Goal: Task Accomplishment & Management: Manage account settings

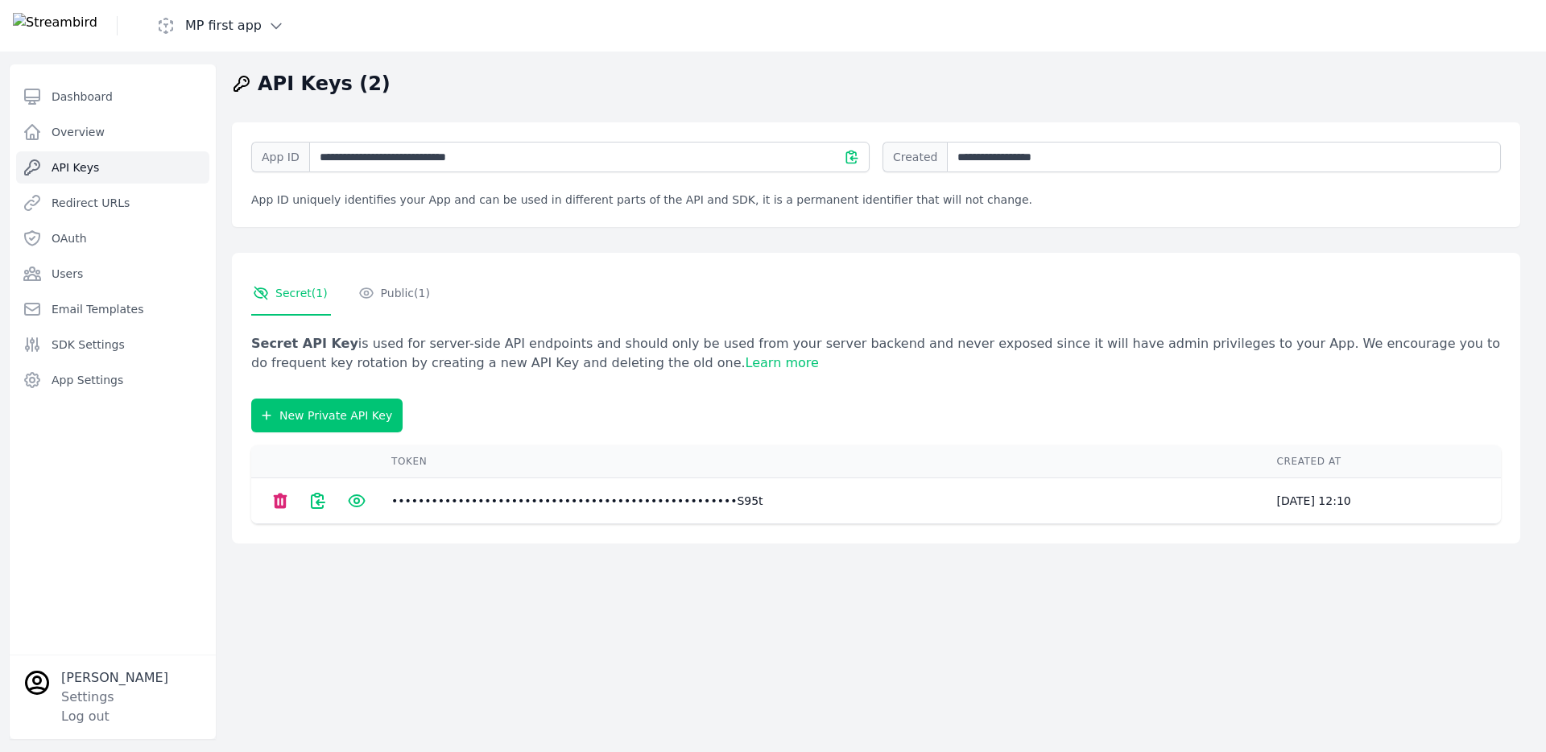
click at [316, 505] on icon at bounding box center [317, 500] width 19 height 19
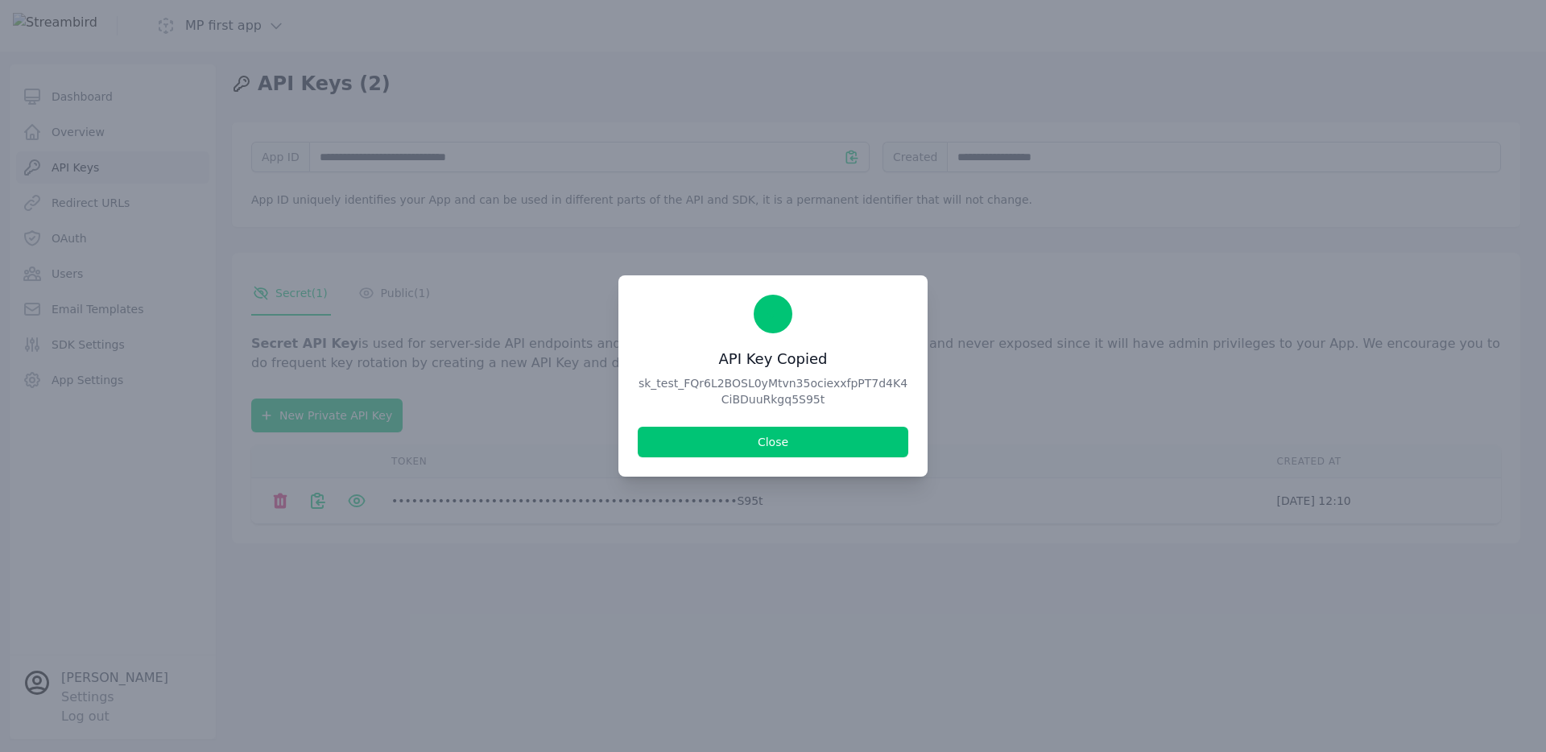
click at [660, 445] on button "Close" at bounding box center [773, 442] width 271 height 31
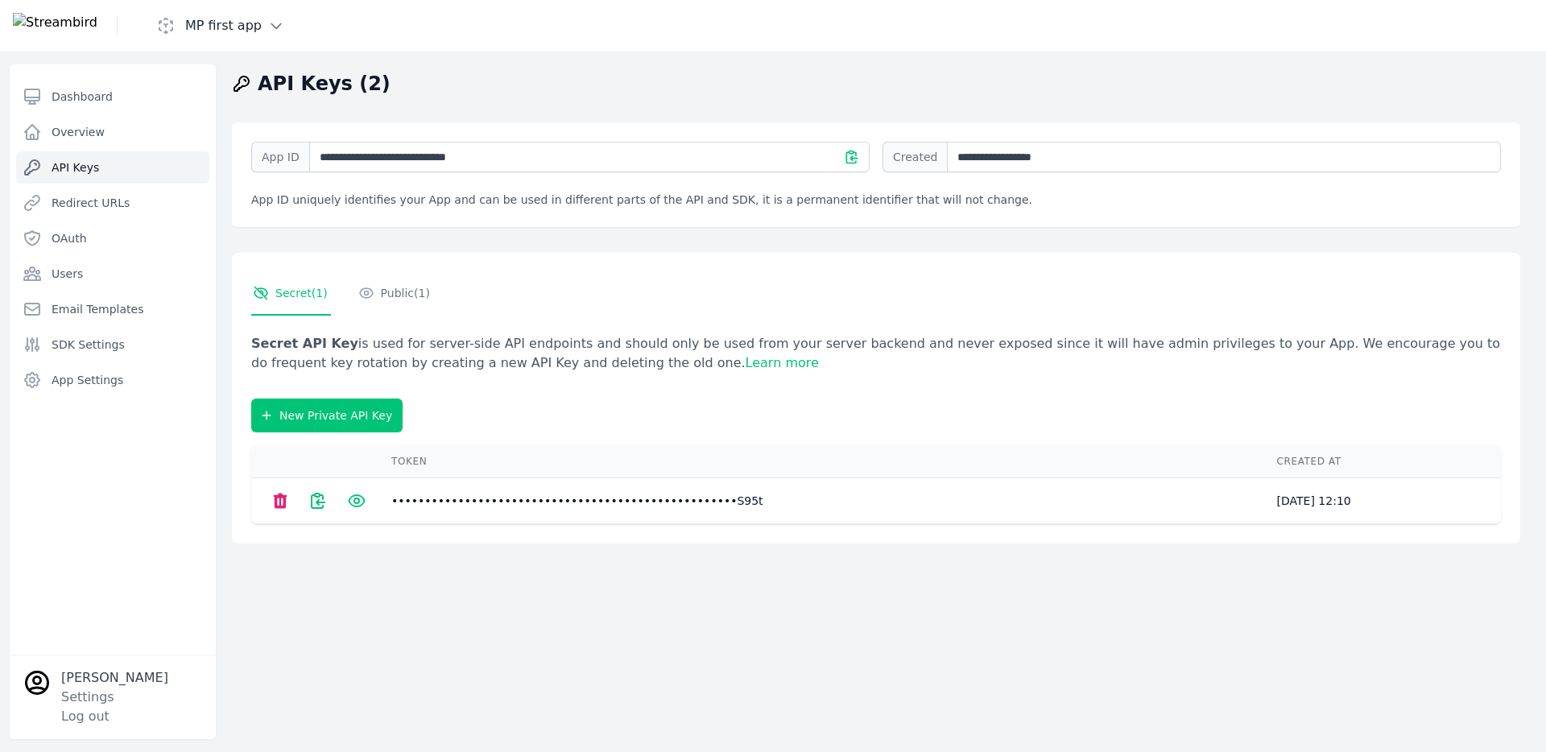
click at [366, 506] on td at bounding box center [311, 501] width 121 height 46
click at [354, 502] on icon at bounding box center [356, 500] width 19 height 19
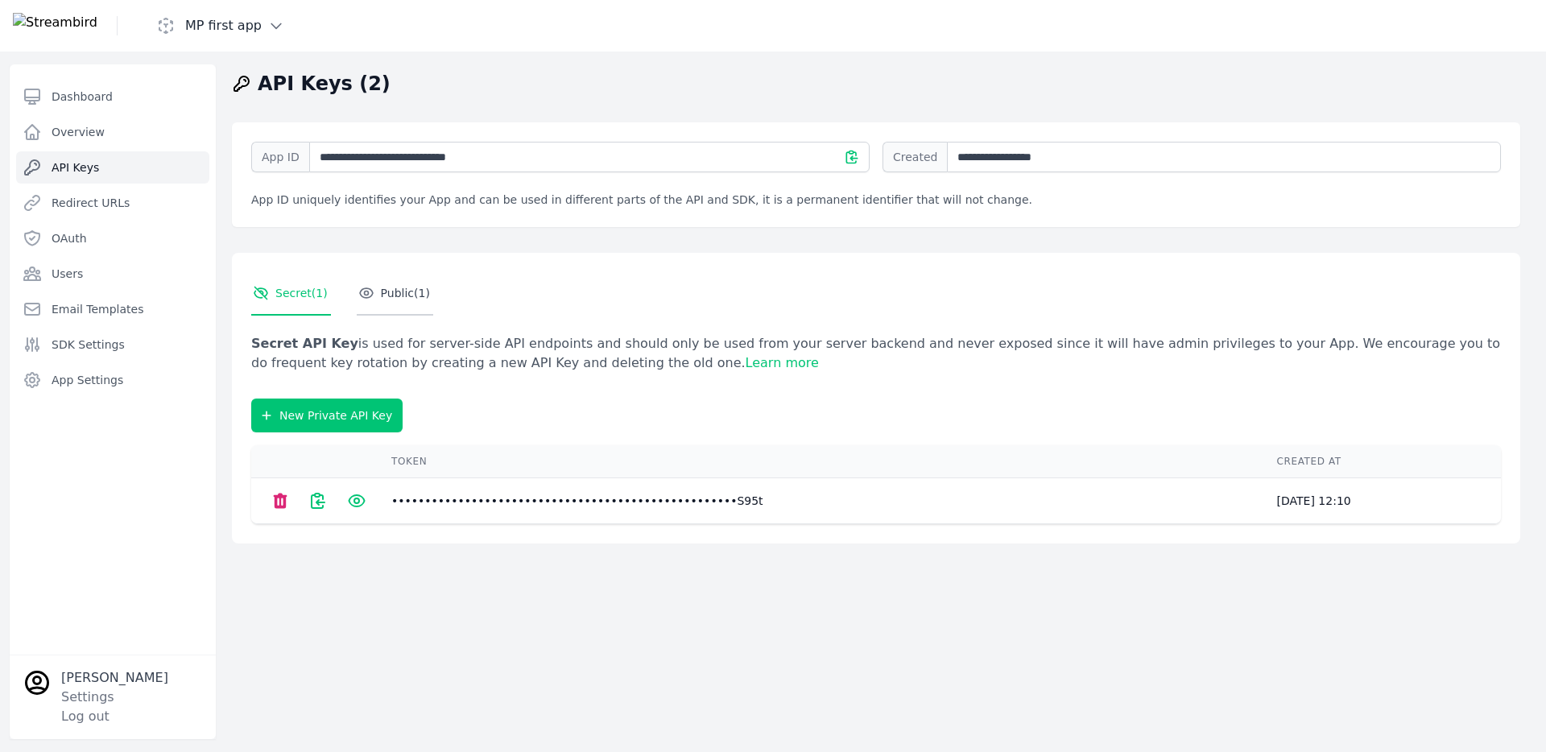
click at [358, 288] on icon "Tabs" at bounding box center [366, 293] width 16 height 16
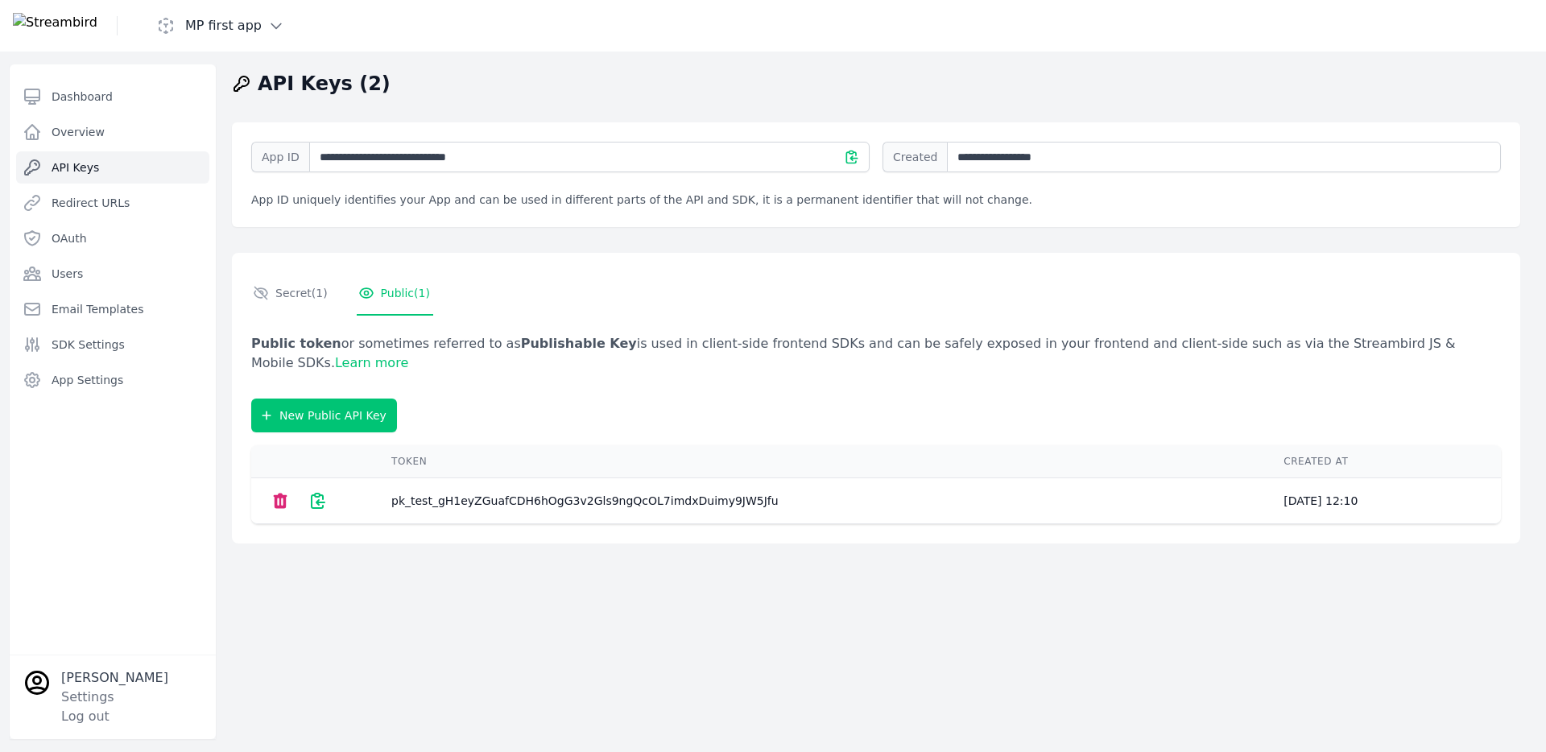
click at [314, 506] on icon at bounding box center [317, 500] width 19 height 19
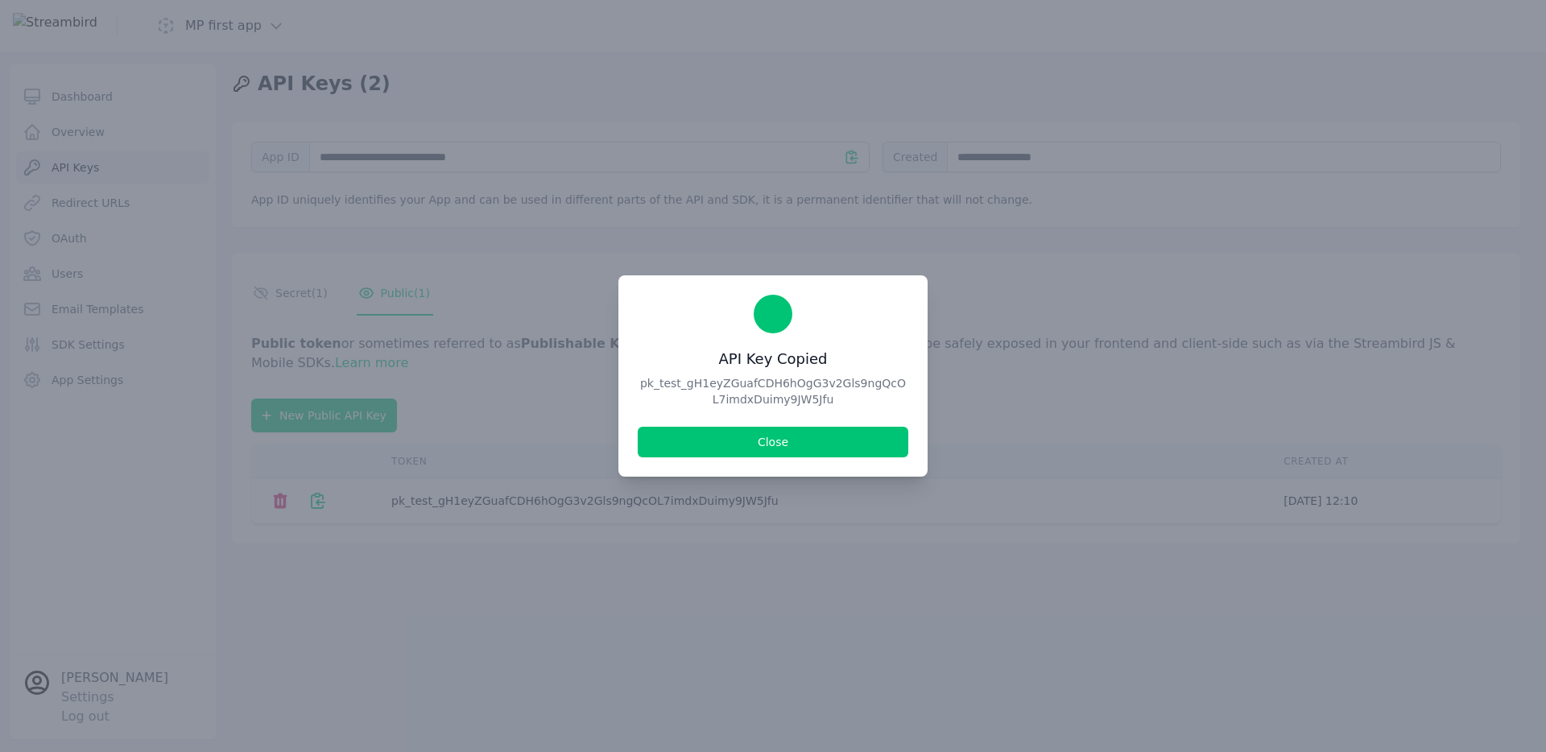
click at [690, 448] on button "Close" at bounding box center [773, 442] width 271 height 31
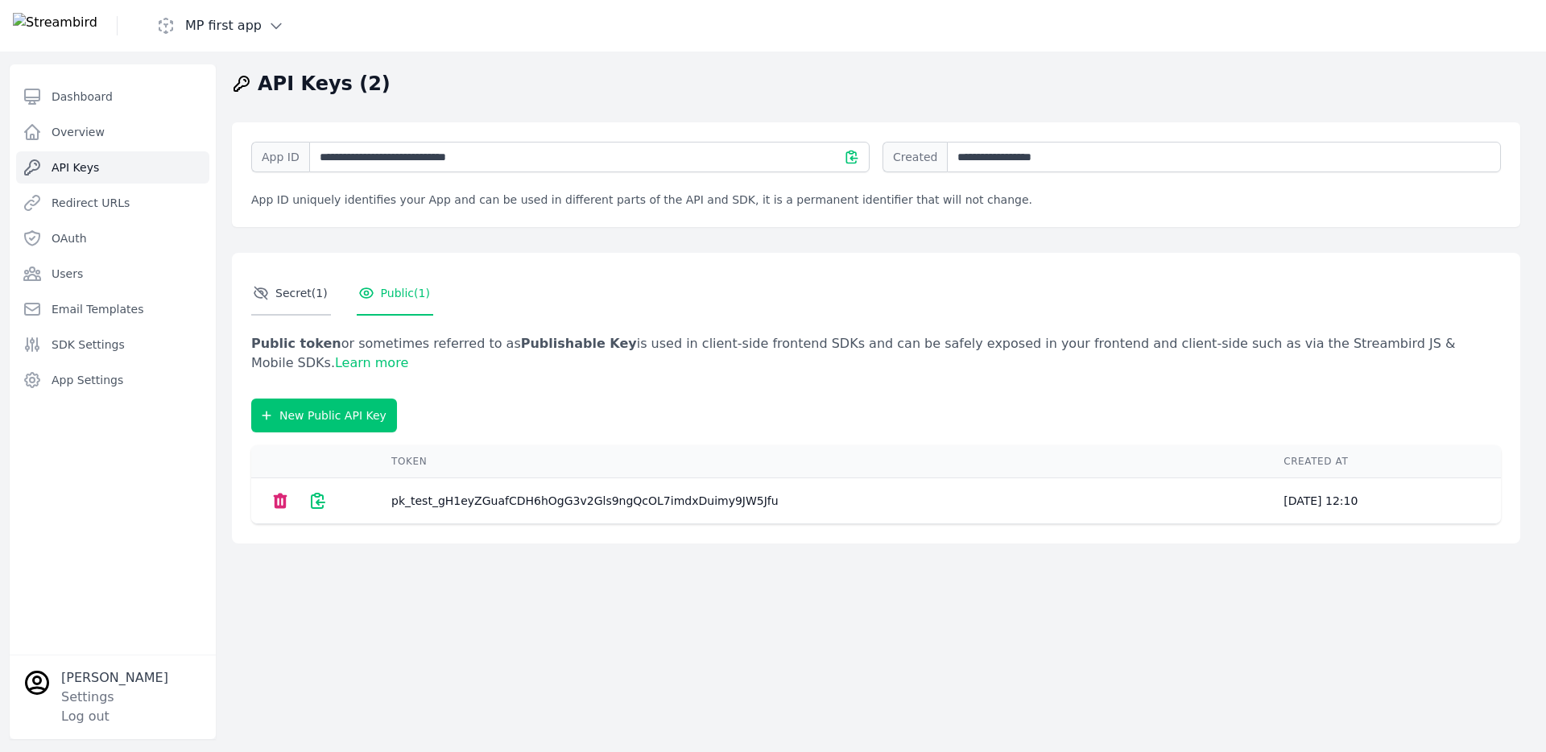
click at [312, 301] on link "Secret ( 1 )" at bounding box center [291, 293] width 80 height 43
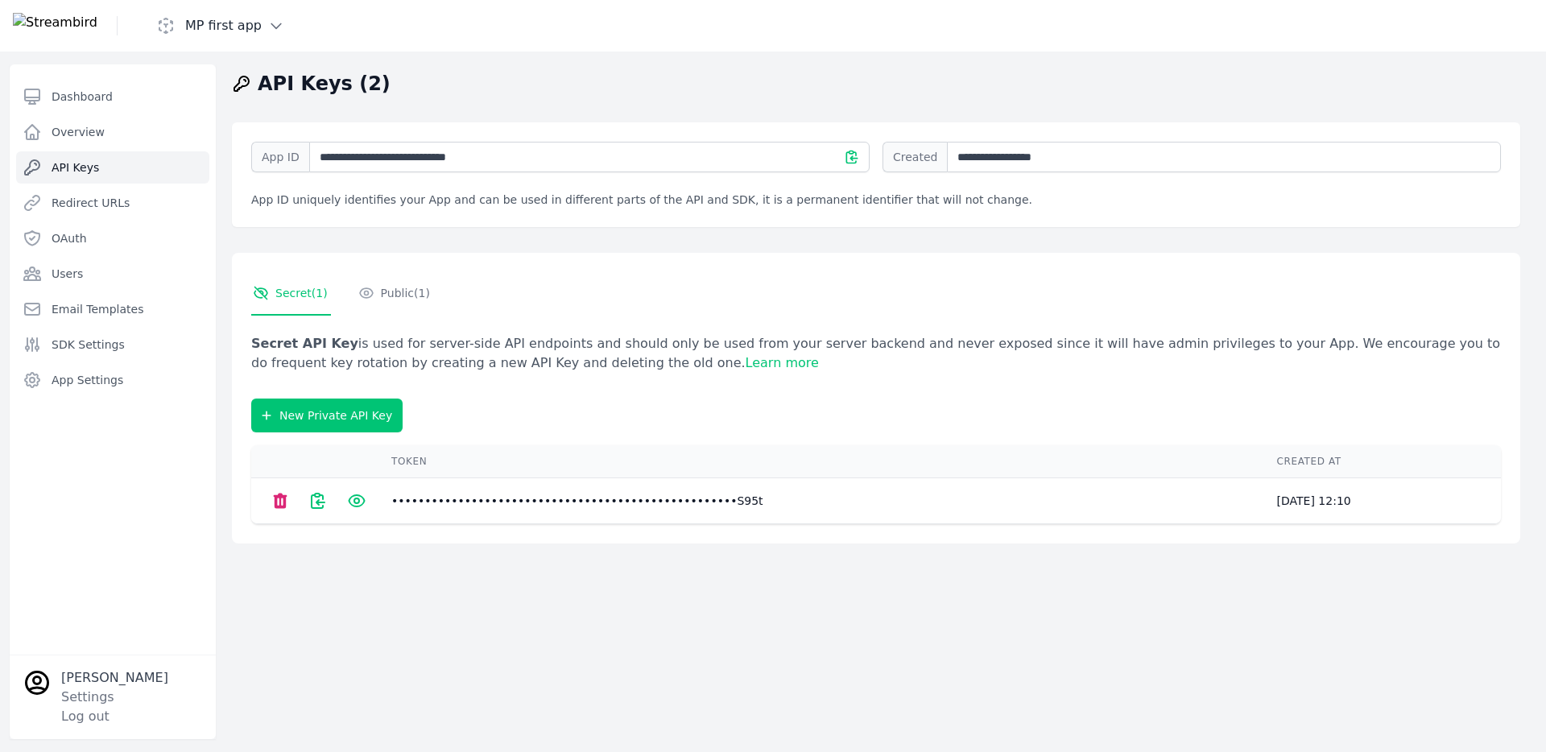
click at [844, 151] on icon at bounding box center [852, 157] width 16 height 16
click at [915, 163] on span "Created" at bounding box center [915, 157] width 64 height 31
click at [593, 211] on div "**********" at bounding box center [876, 174] width 1288 height 105
click at [141, 23] on div "MP first app" at bounding box center [226, 26] width 426 height 52
click at [98, 101] on span "Dashboard" at bounding box center [82, 97] width 61 height 16
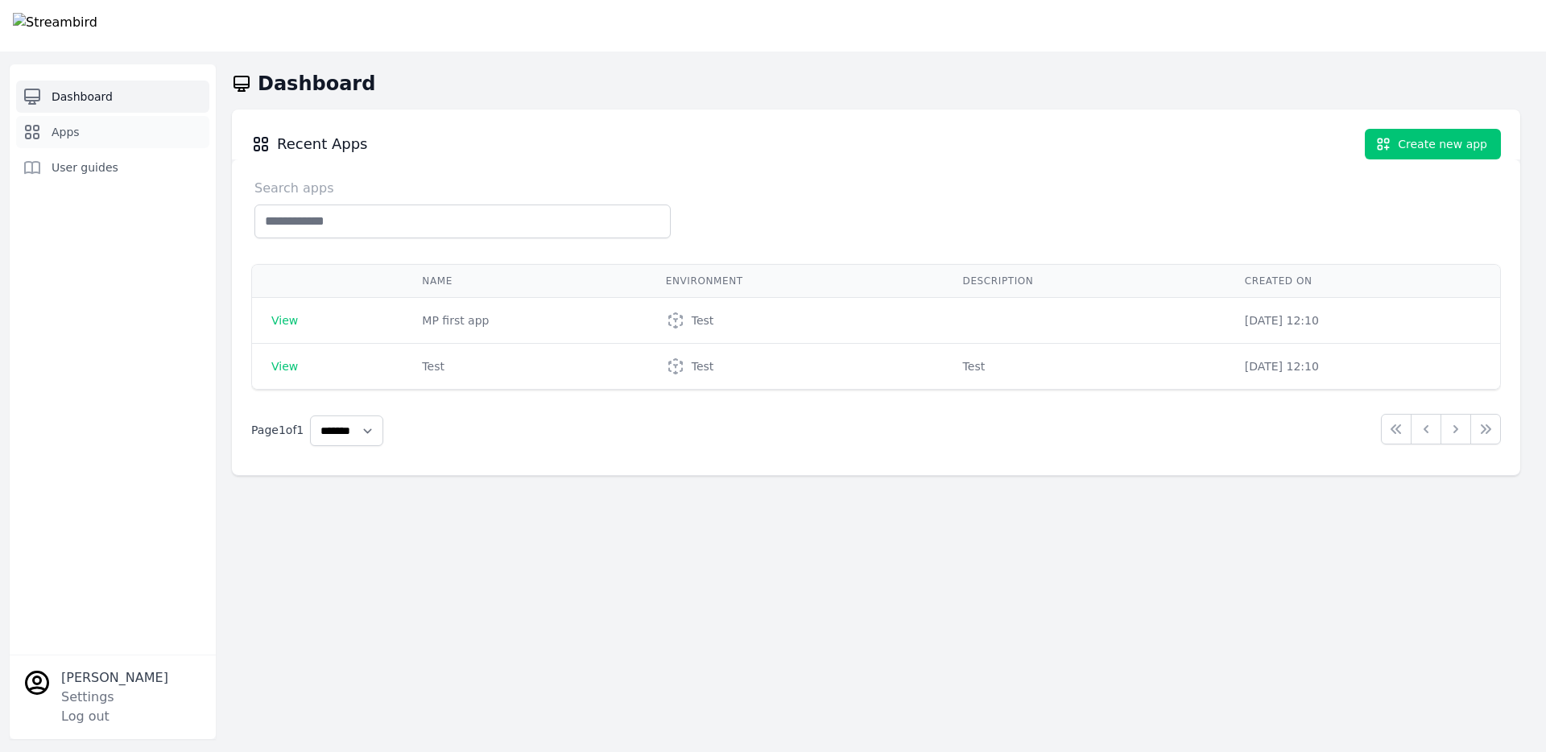
click at [97, 129] on link "Apps" at bounding box center [112, 132] width 193 height 32
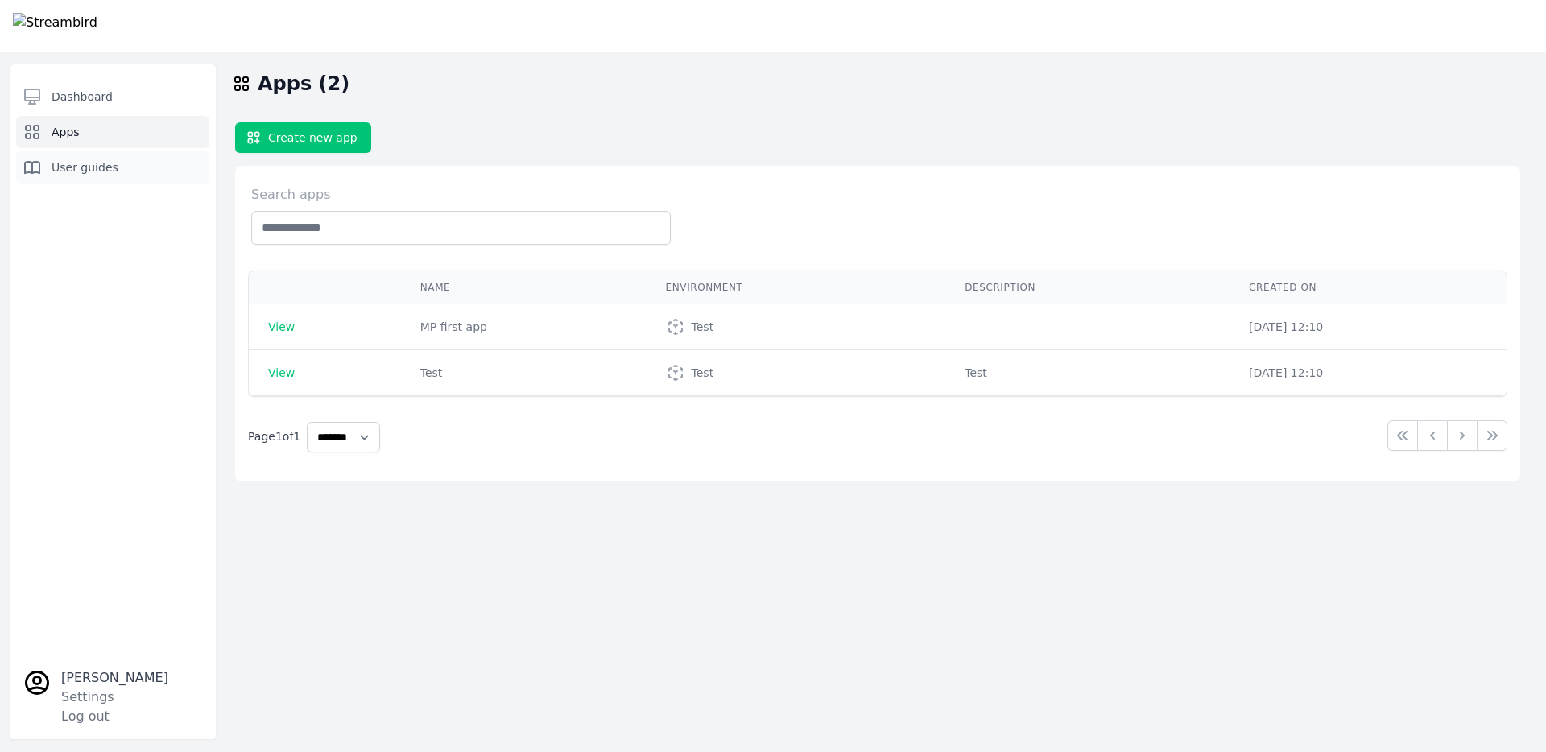
click at [93, 160] on span "User guides" at bounding box center [85, 167] width 67 height 16
click at [275, 330] on span "View" at bounding box center [281, 327] width 27 height 13
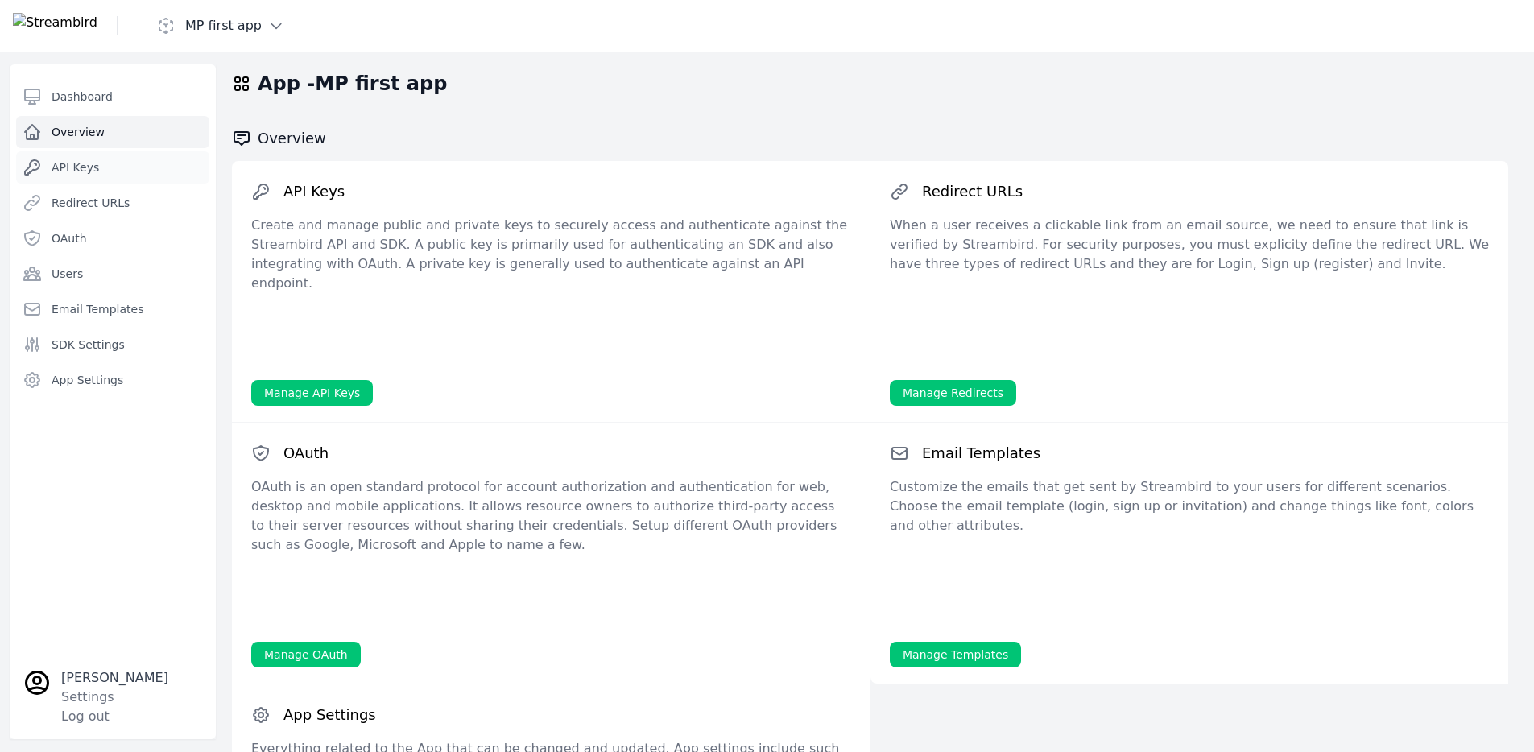
click at [101, 183] on link "API Keys" at bounding box center [112, 167] width 193 height 32
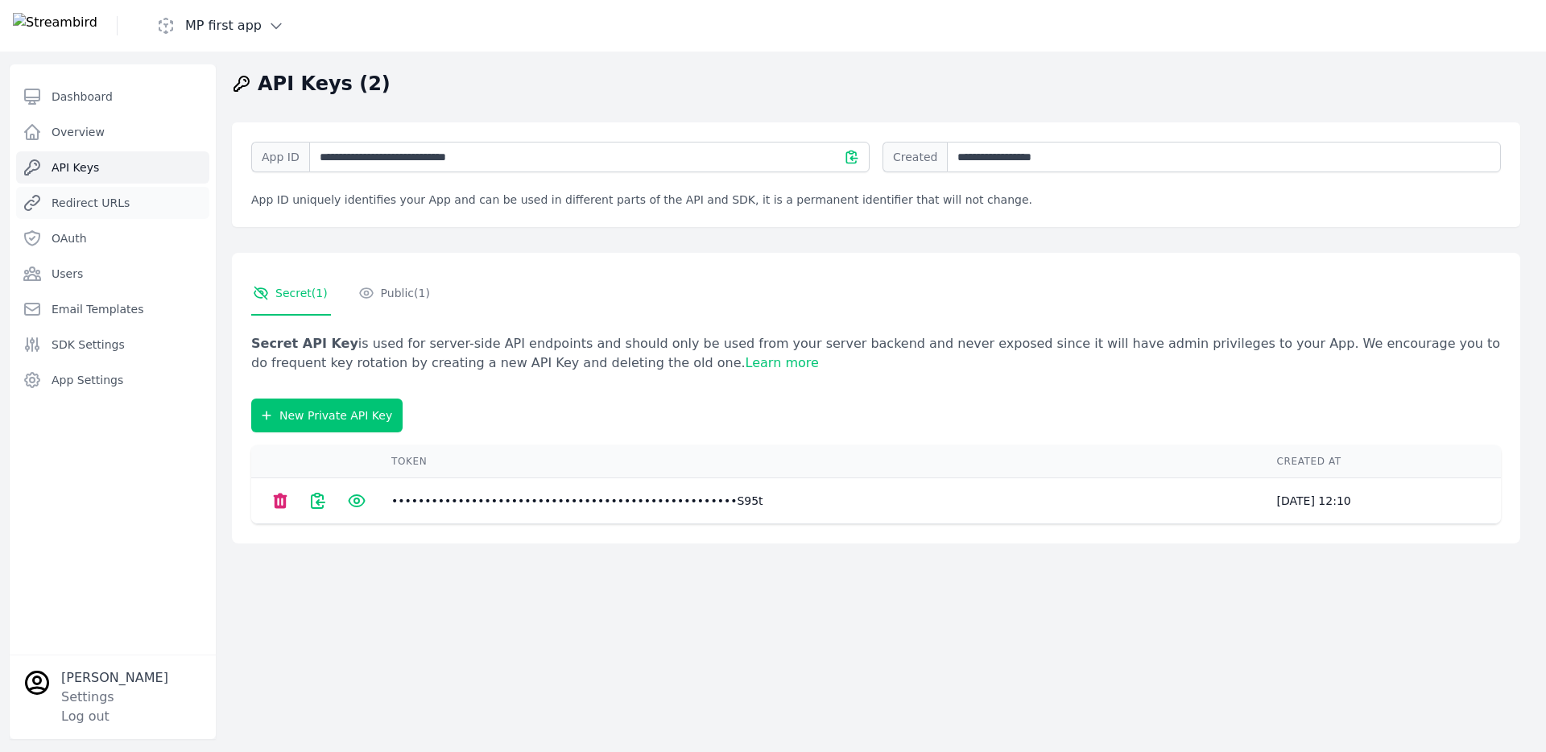
click at [99, 197] on span "Redirect URLs" at bounding box center [91, 203] width 78 height 16
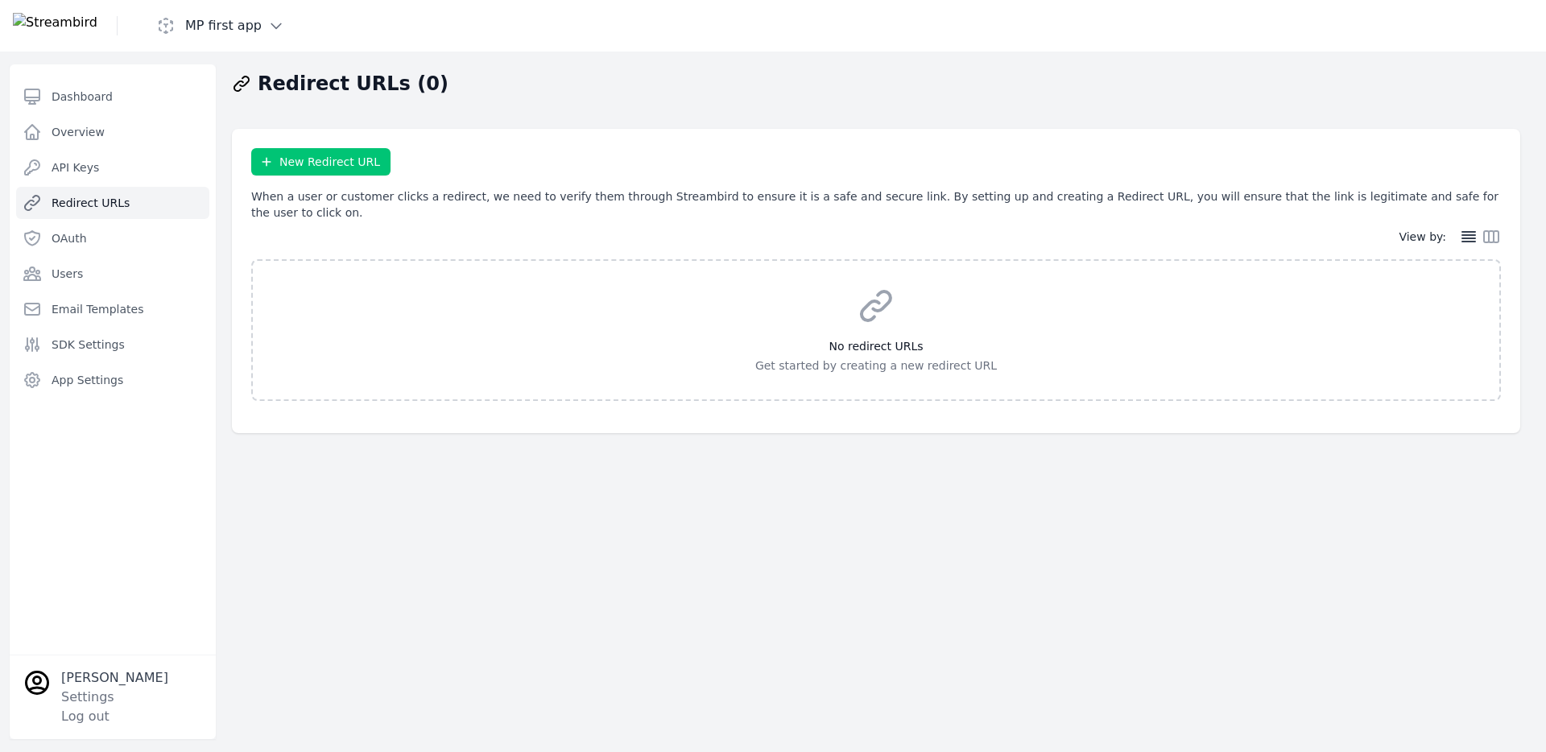
click at [101, 218] on link "Redirect URLs" at bounding box center [112, 203] width 193 height 32
click at [262, 26] on h1 "MP first app" at bounding box center [223, 25] width 77 height 19
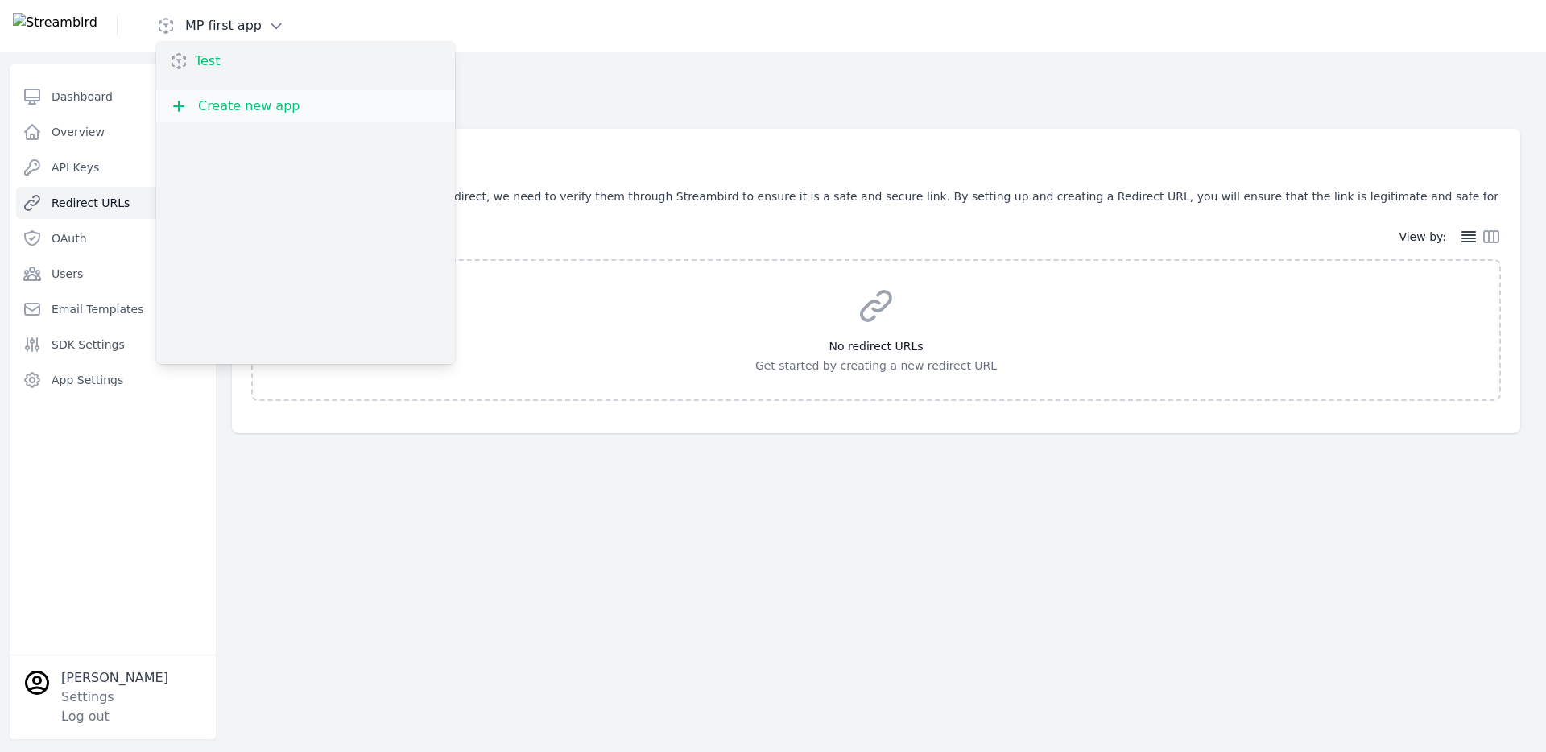
click at [227, 59] on link "Test" at bounding box center [207, 61] width 39 height 32
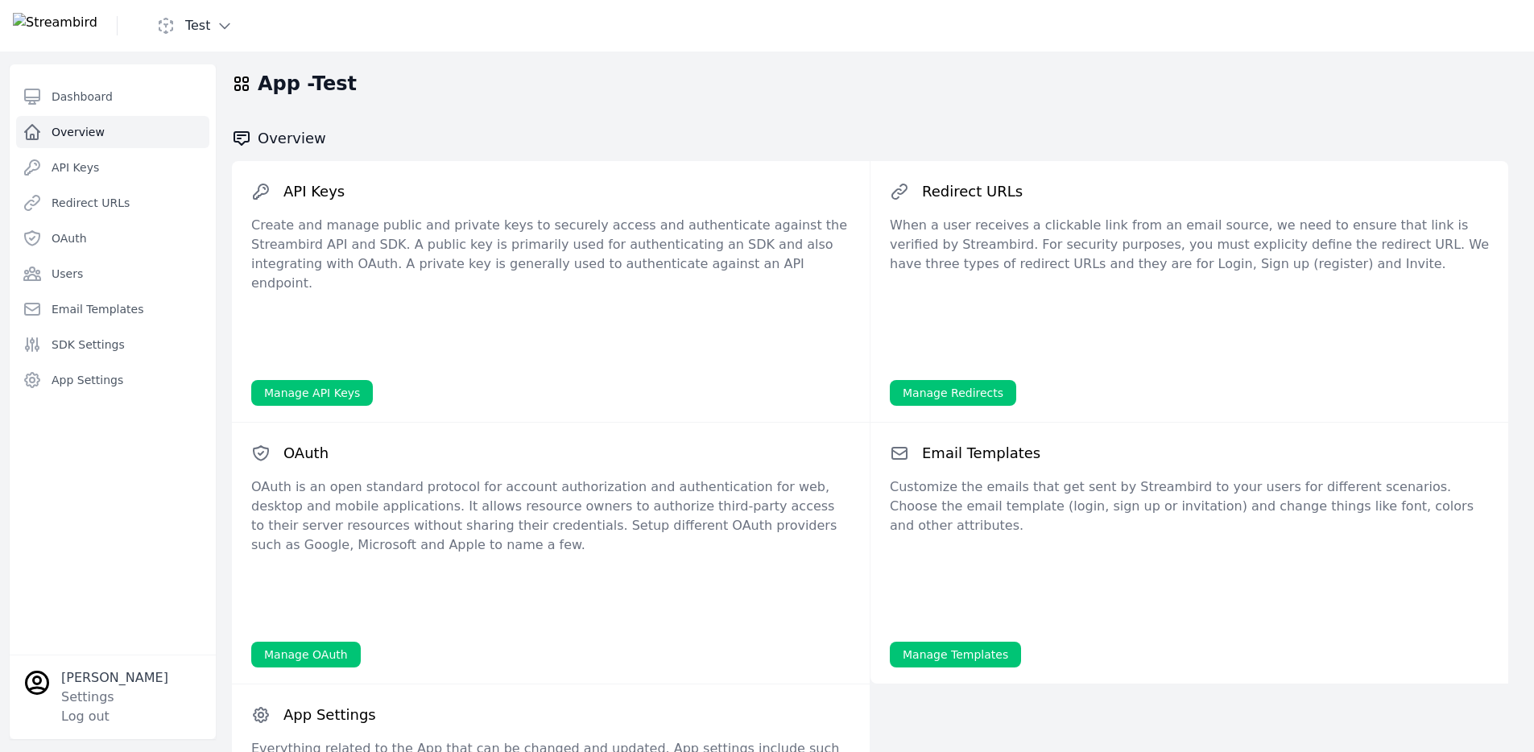
click at [233, 26] on icon "button" at bounding box center [225, 26] width 16 height 16
click at [164, 74] on div "Dashboard Overview API Keys Redirect URLs OAuth Users Email Templates SDK Setti…" at bounding box center [113, 359] width 206 height 590
click at [122, 90] on link "Dashboard" at bounding box center [112, 97] width 193 height 32
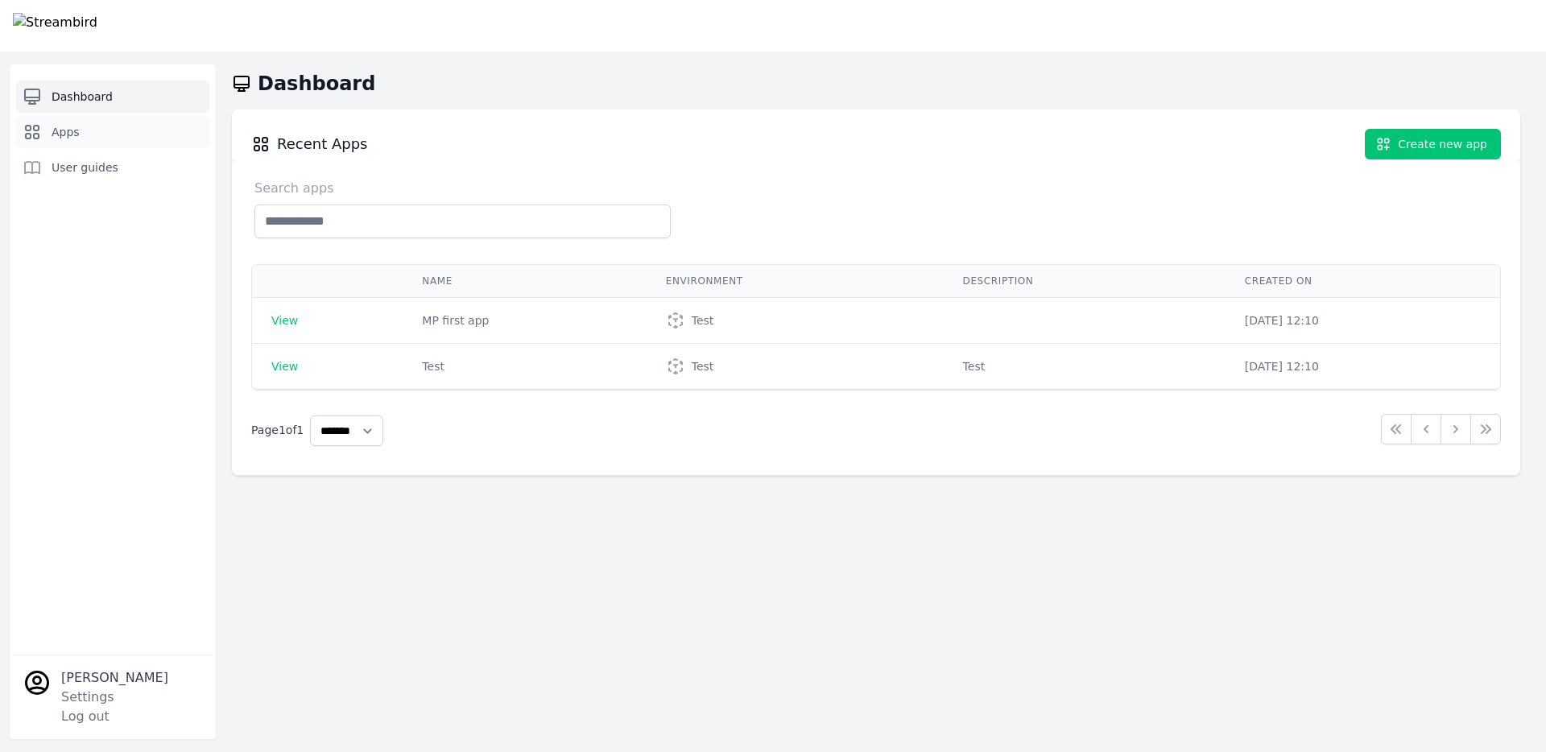
click at [81, 140] on link "Apps" at bounding box center [112, 132] width 193 height 32
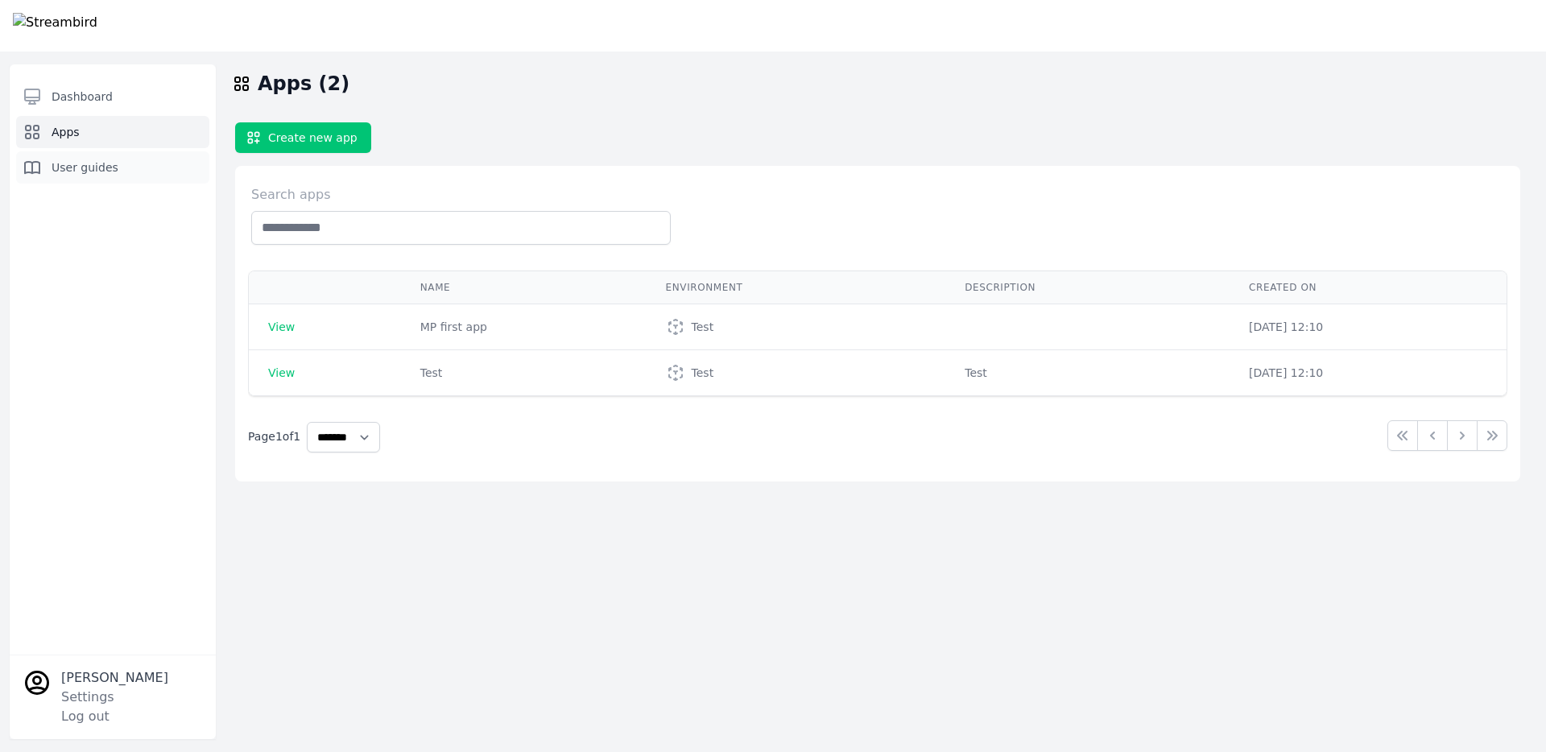
click at [81, 162] on span "User guides" at bounding box center [85, 167] width 67 height 16
click at [379, 444] on select "****** ******* *******" at bounding box center [343, 437] width 73 height 31
click at [311, 422] on select "****** ******* *******" at bounding box center [343, 437] width 73 height 31
click at [376, 434] on select "****** ******* *******" at bounding box center [343, 437] width 73 height 31
click at [311, 422] on select "****** ******* *******" at bounding box center [343, 437] width 73 height 31
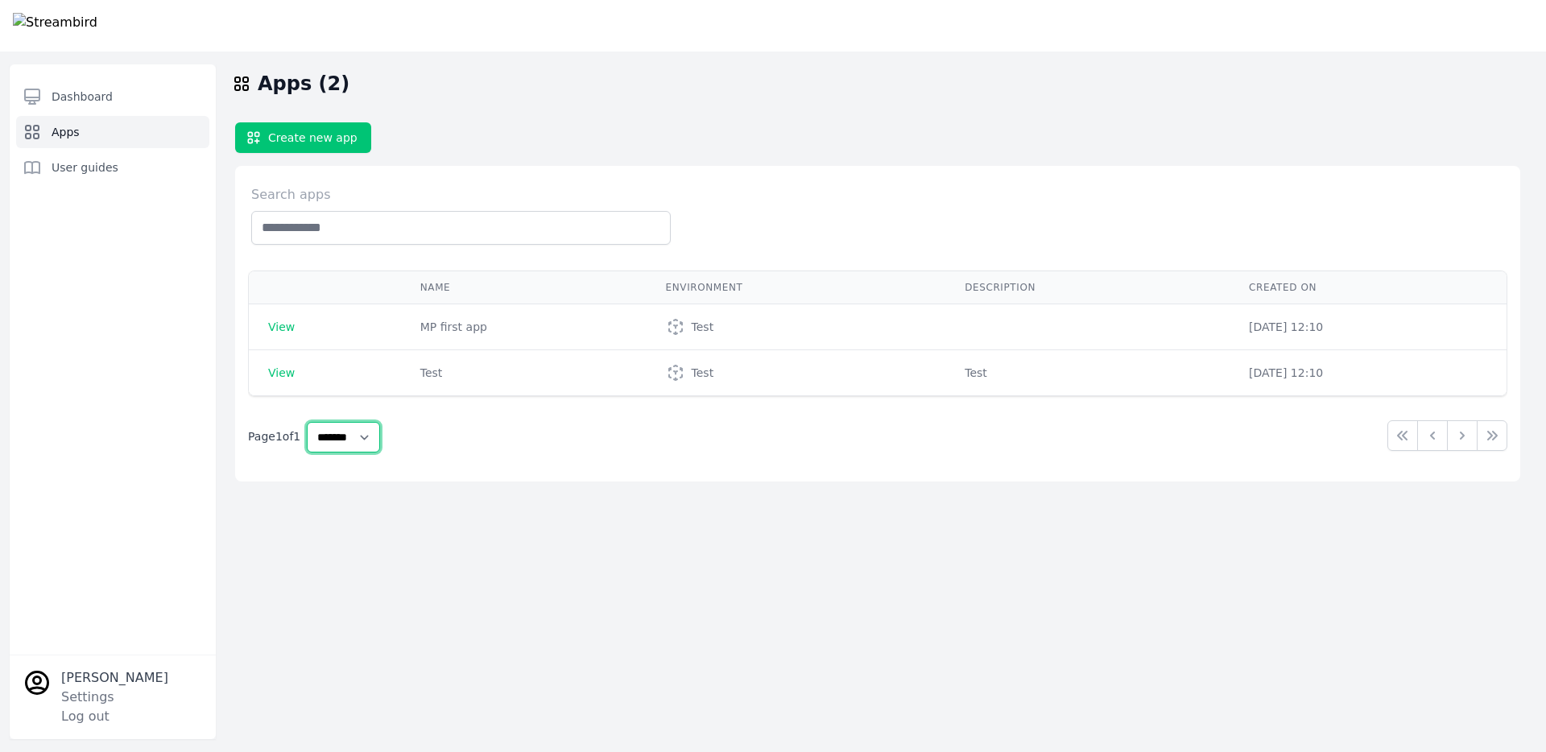
click at [375, 436] on select "****** ******* *******" at bounding box center [343, 437] width 73 height 31
select select "*"
click at [311, 422] on select "****** ******* *******" at bounding box center [343, 437] width 73 height 31
click at [137, 101] on link "Dashboard" at bounding box center [112, 97] width 193 height 32
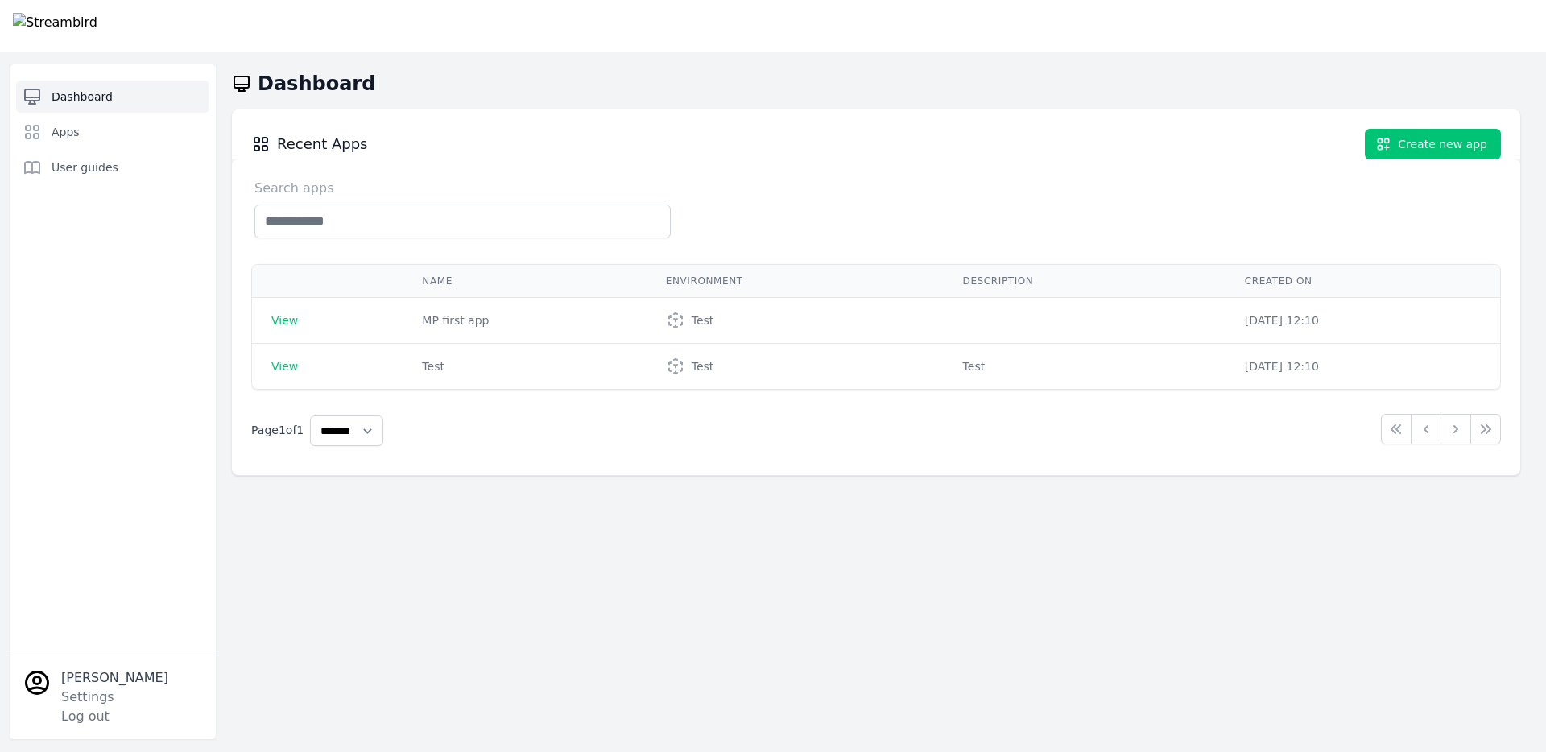
click at [96, 25] on img at bounding box center [55, 26] width 85 height 26
click at [29, 18] on img at bounding box center [55, 26] width 85 height 26
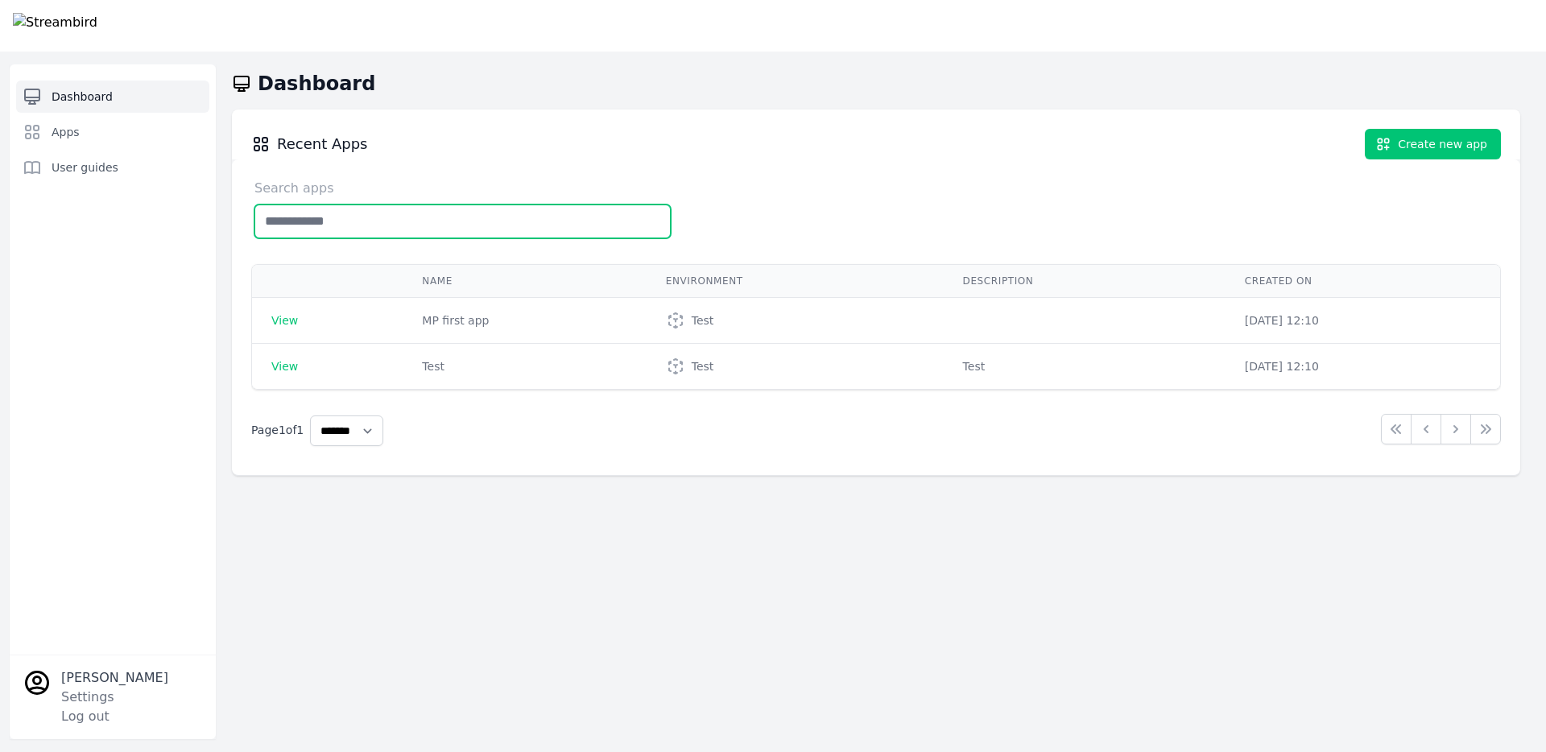
click at [404, 208] on input "text" at bounding box center [462, 222] width 416 height 34
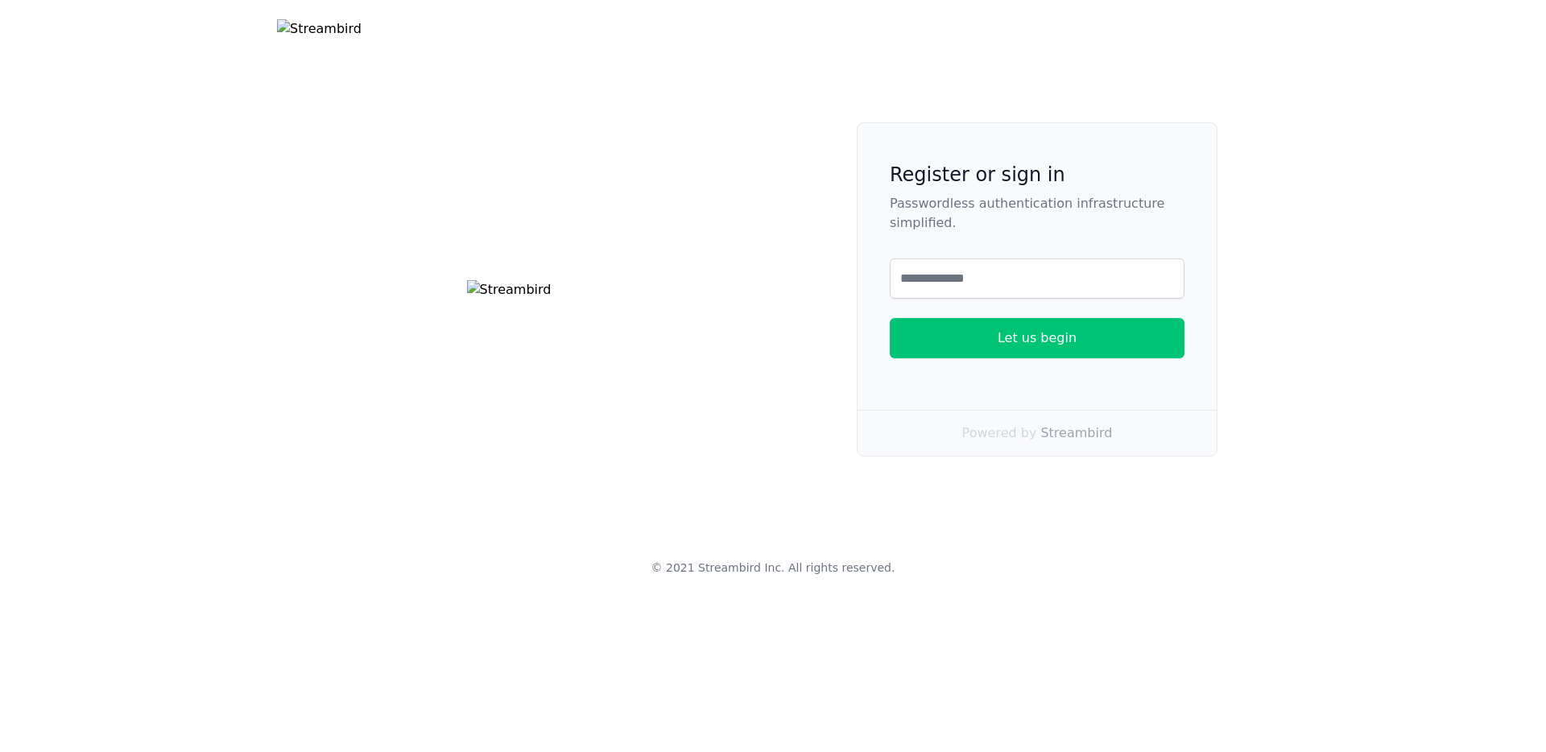
select select "**"
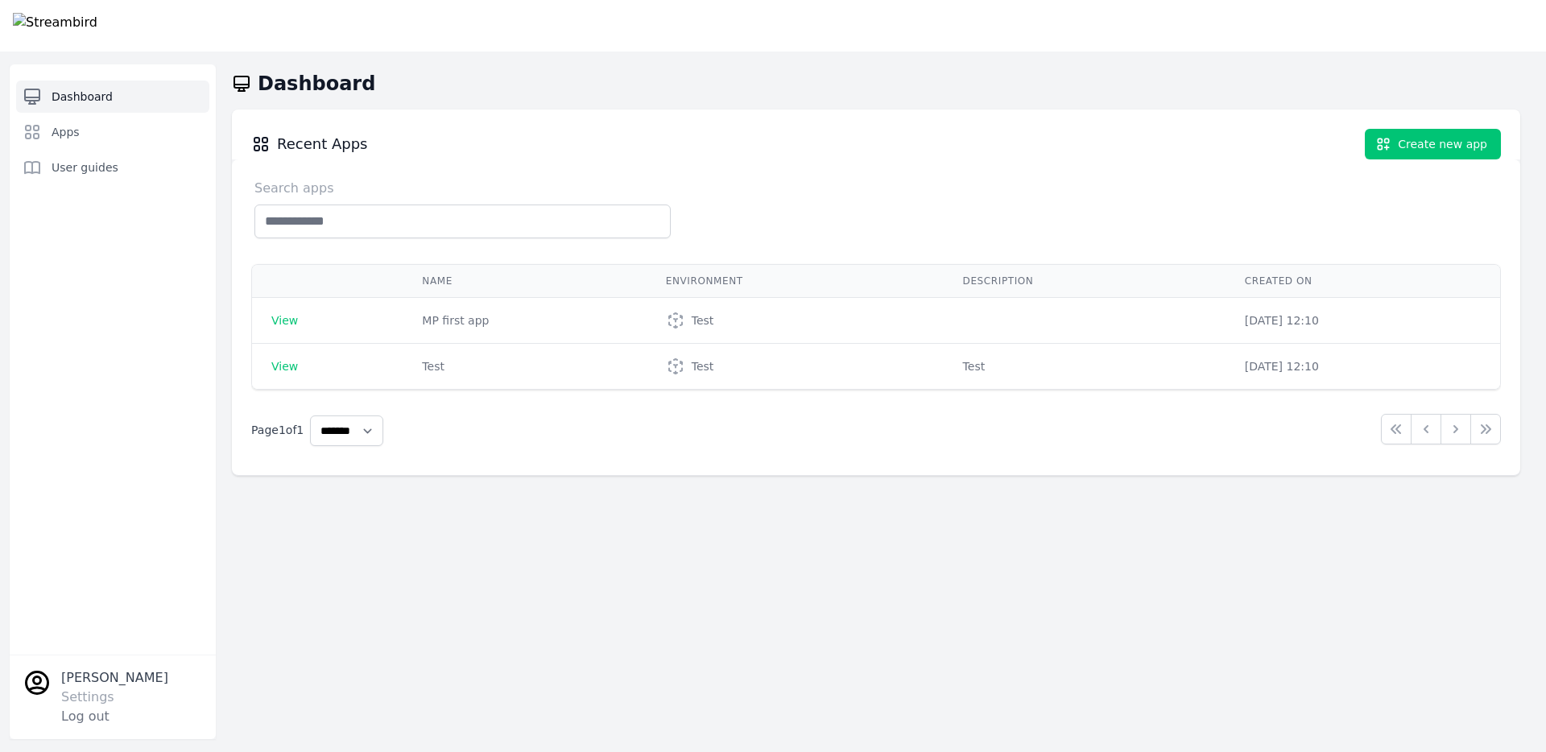
click at [96, 697] on link "Settings" at bounding box center [87, 696] width 53 height 15
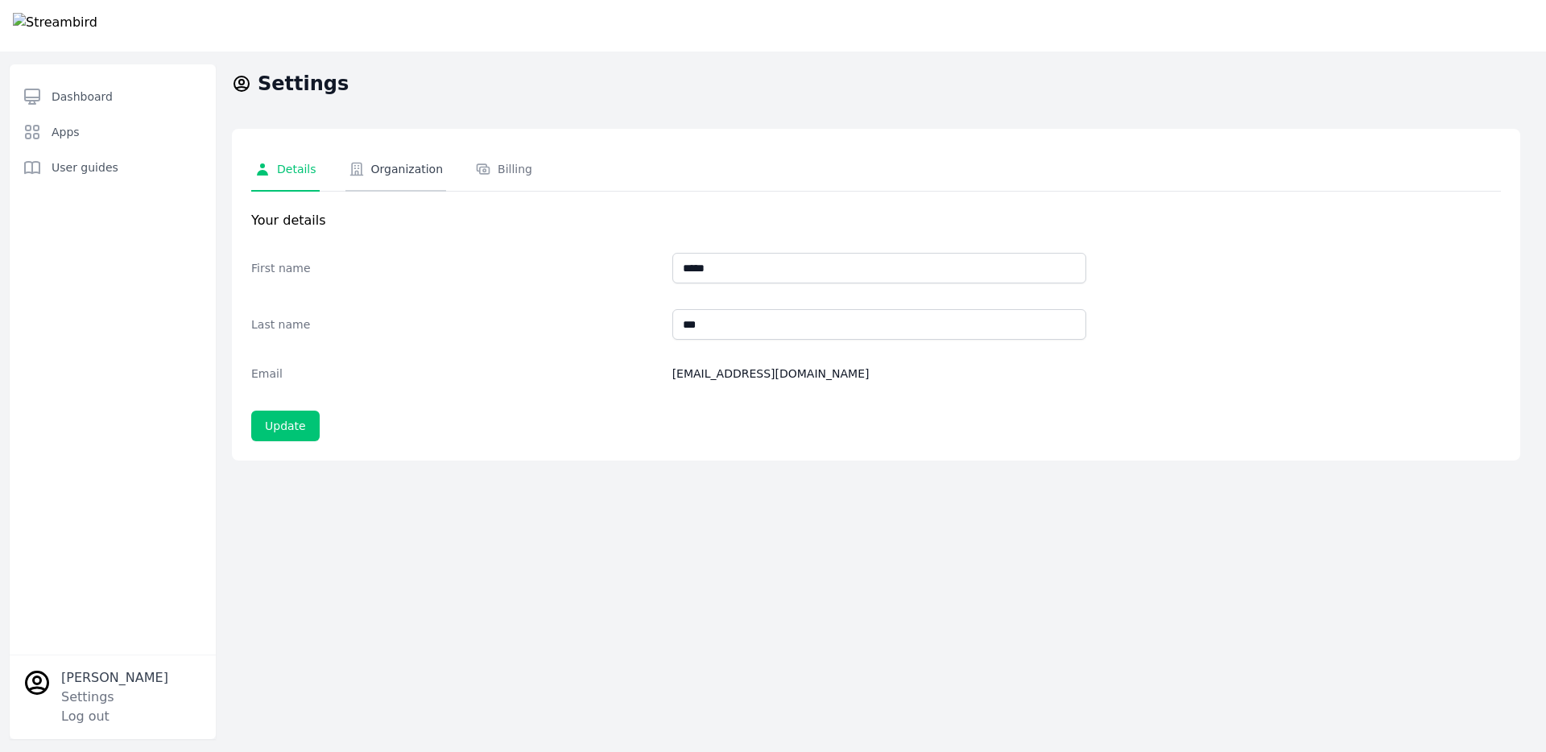
click at [378, 175] on div "Organization" at bounding box center [396, 169] width 95 height 16
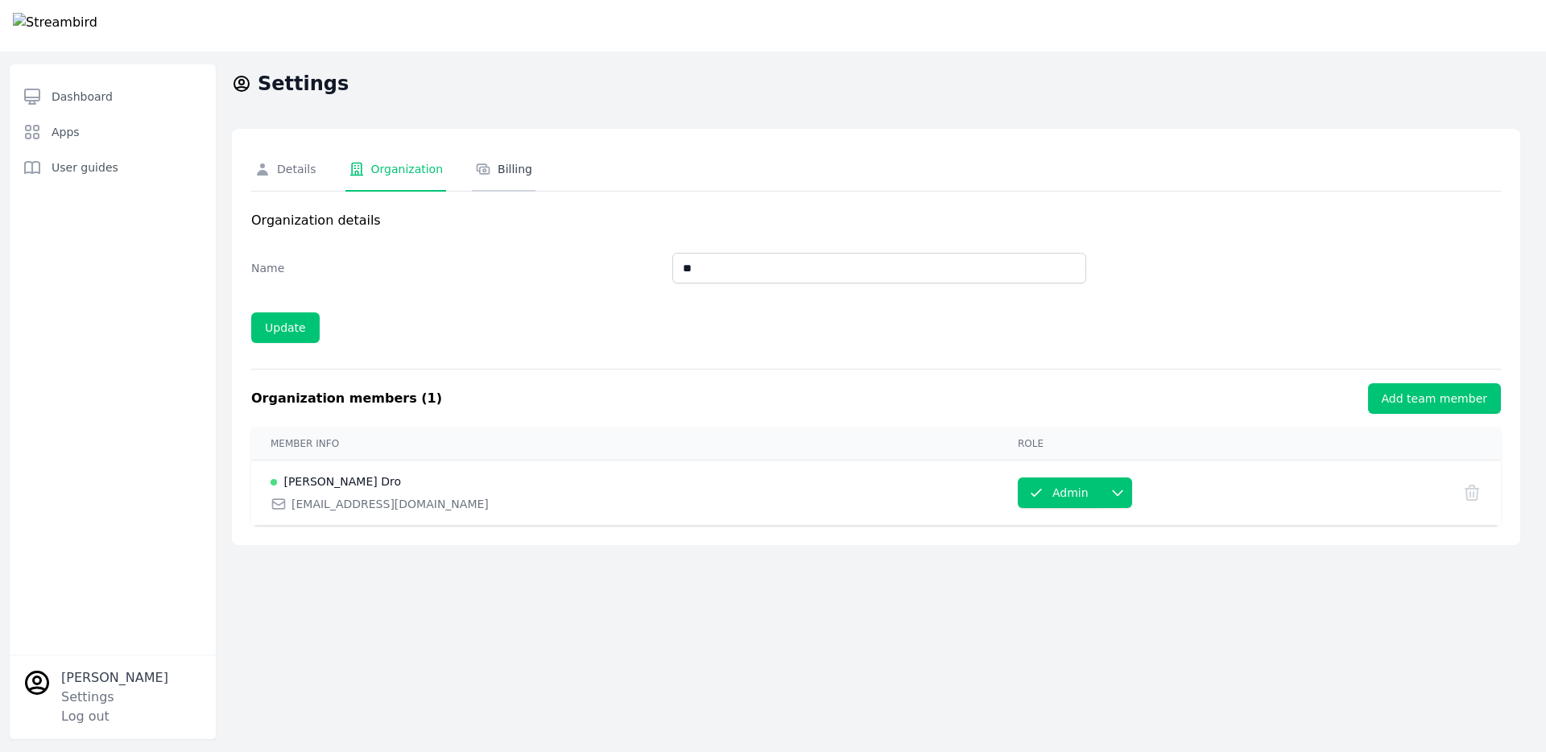
click at [497, 163] on div "Billing" at bounding box center [503, 169] width 57 height 16
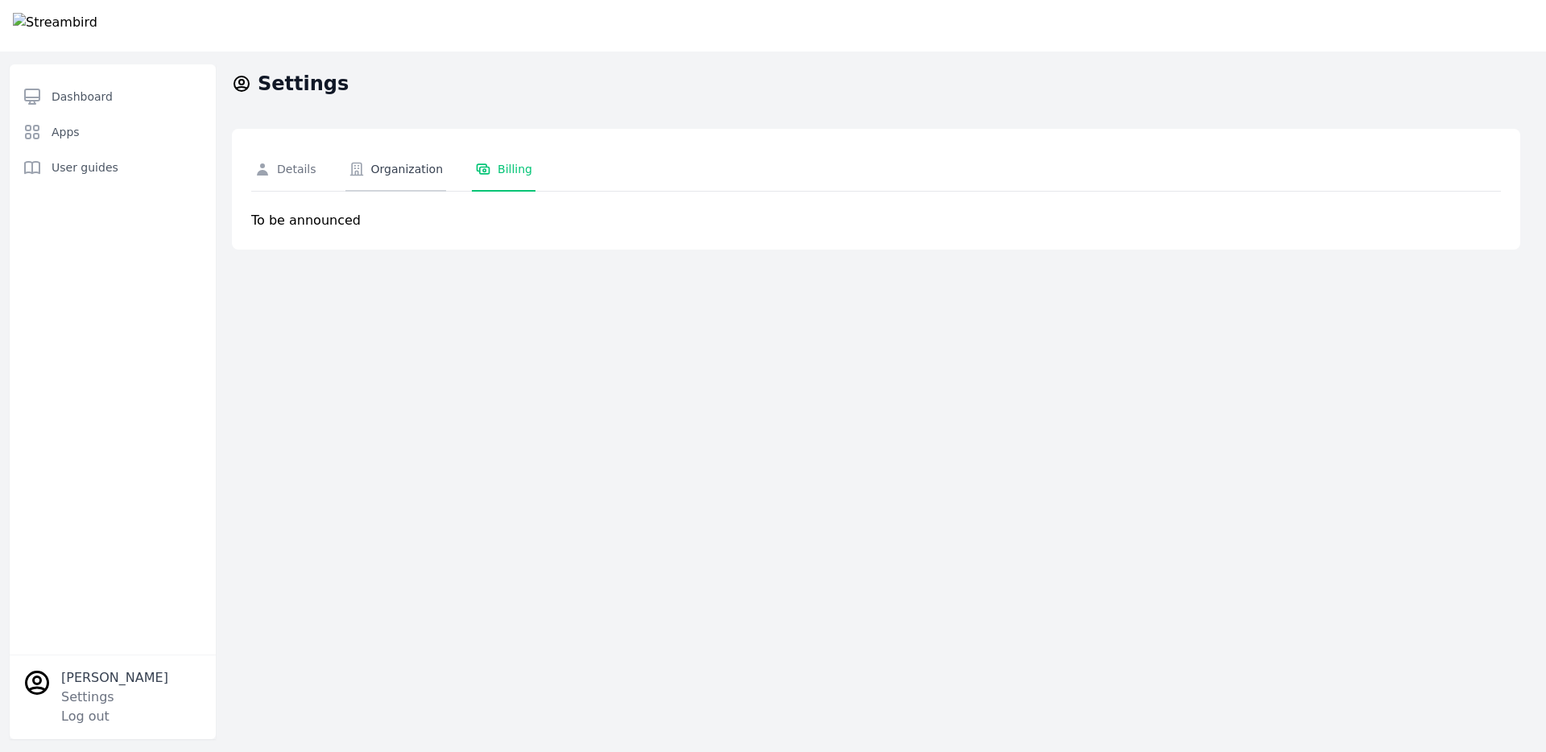
click at [444, 167] on div "Organization" at bounding box center [396, 169] width 95 height 16
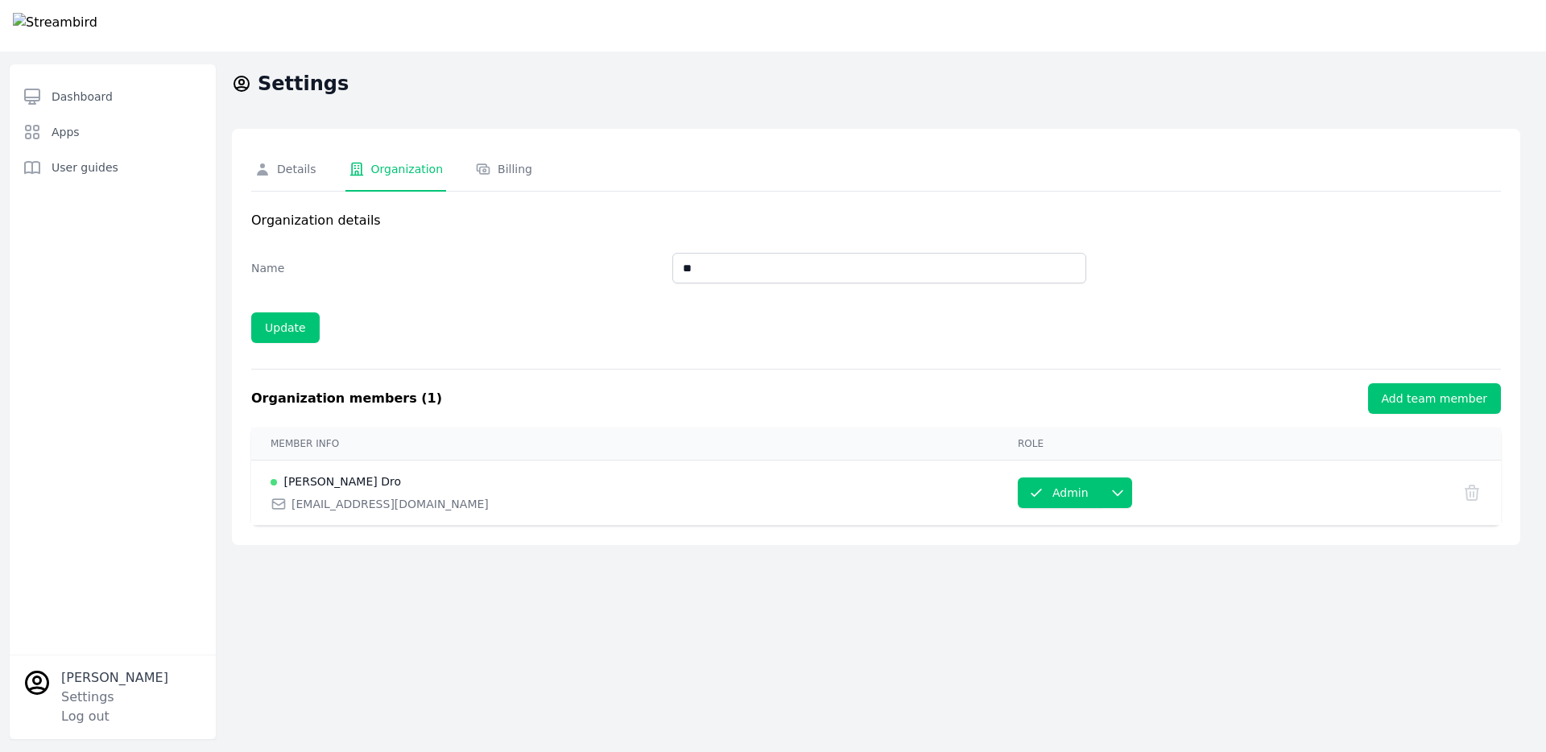
click at [999, 484] on td "Change role Admin" at bounding box center [1221, 493] width 445 height 65
click at [1028, 490] on icon at bounding box center [1036, 493] width 16 height 16
click at [1102, 490] on button "button" at bounding box center [1117, 493] width 30 height 31
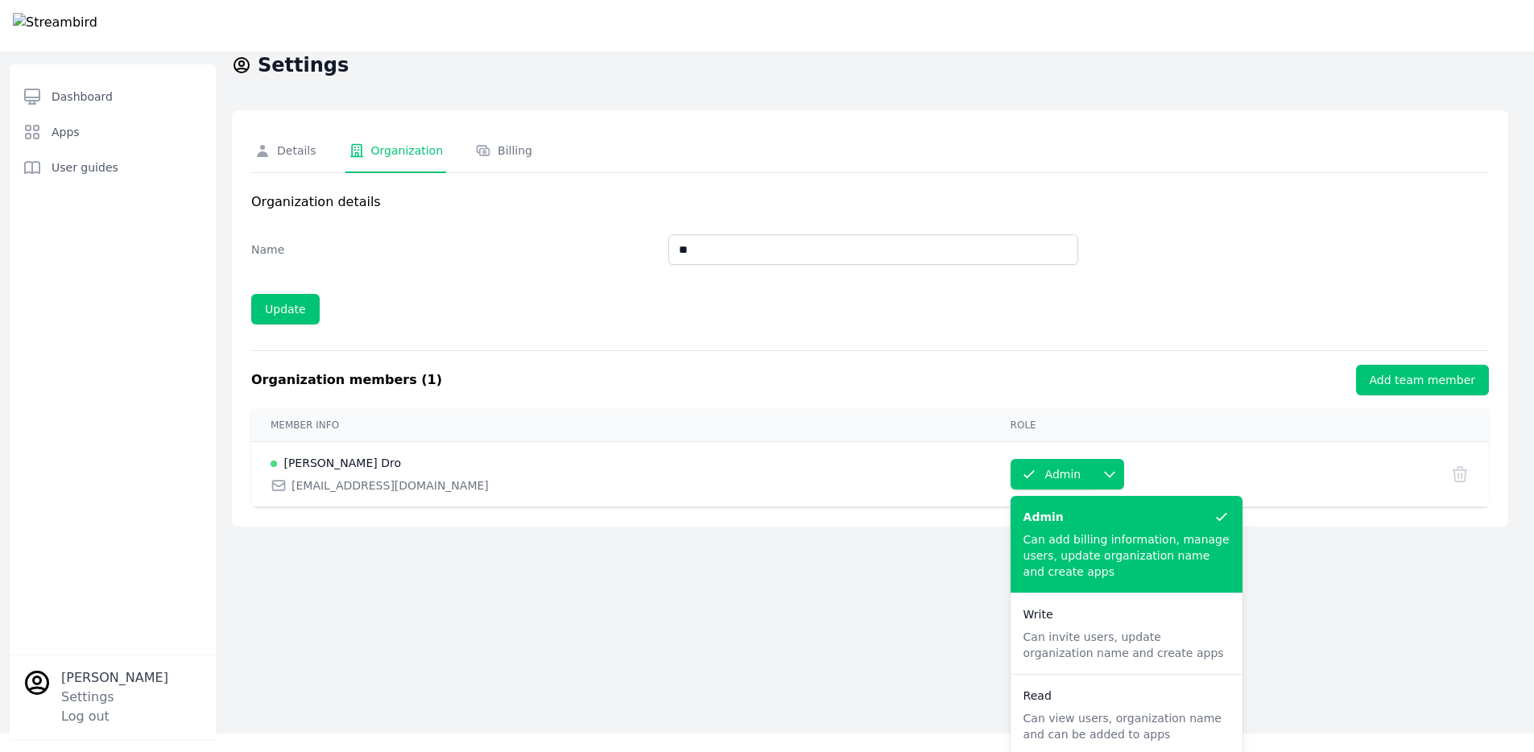
scroll to position [22, 0]
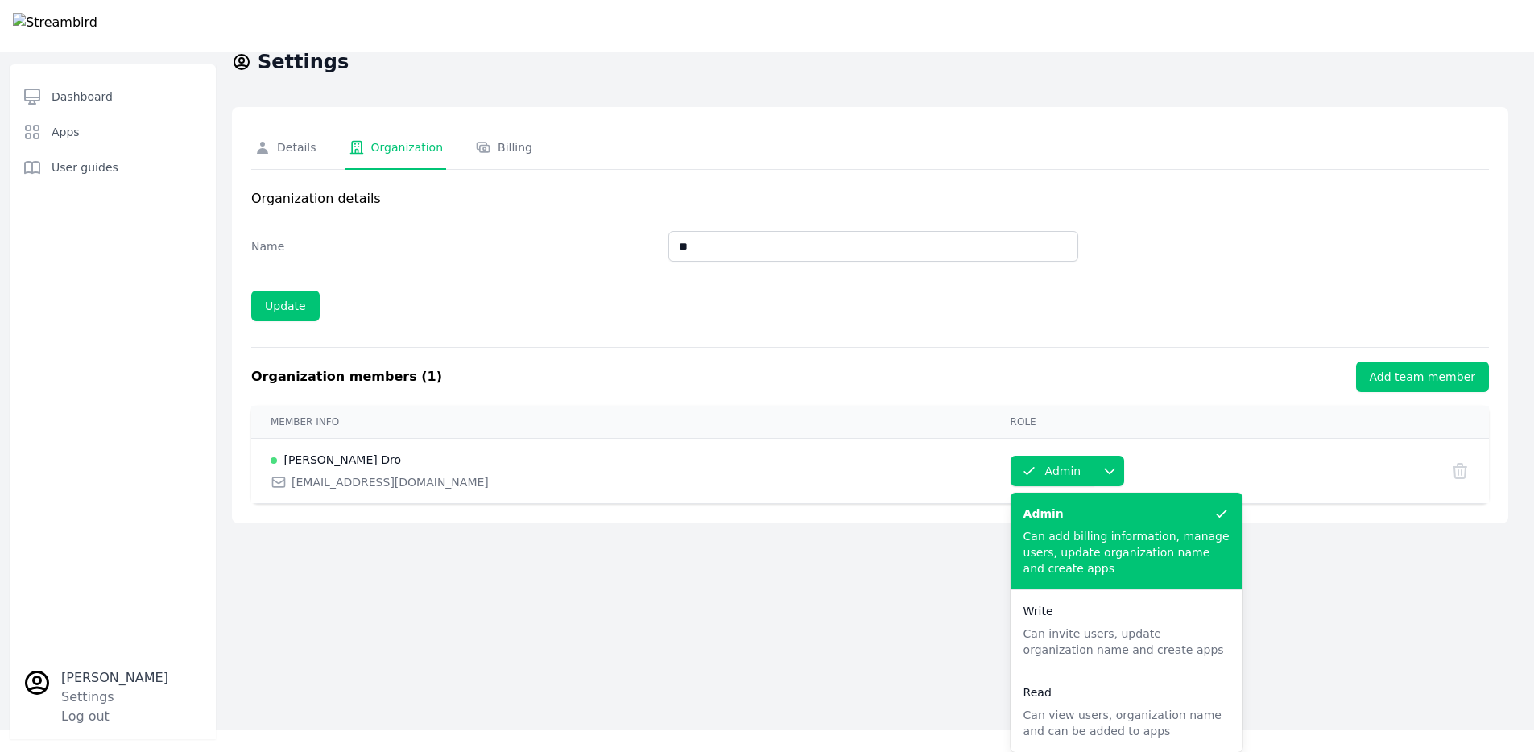
click at [1026, 616] on div "Write" at bounding box center [1127, 611] width 206 height 16
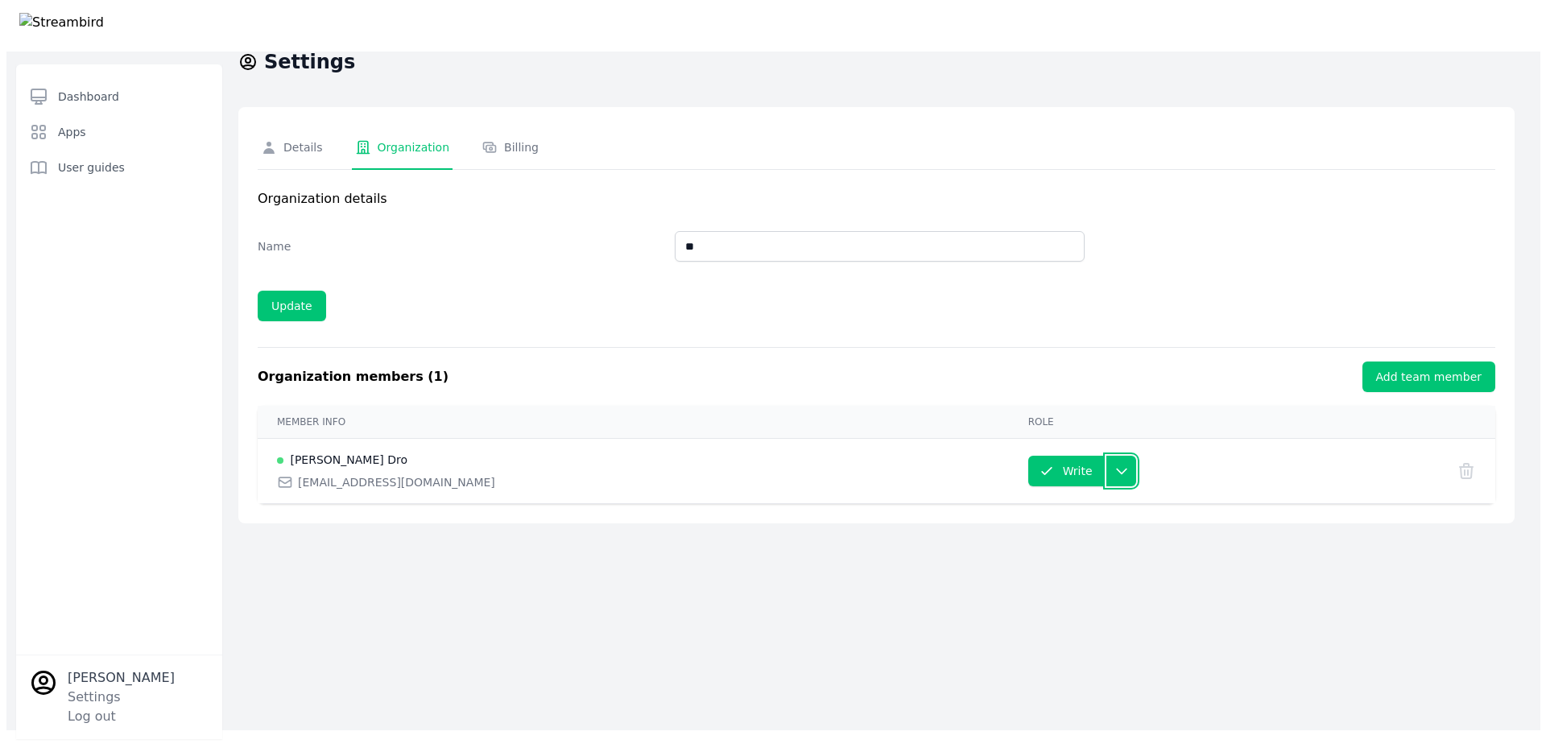
scroll to position [0, 0]
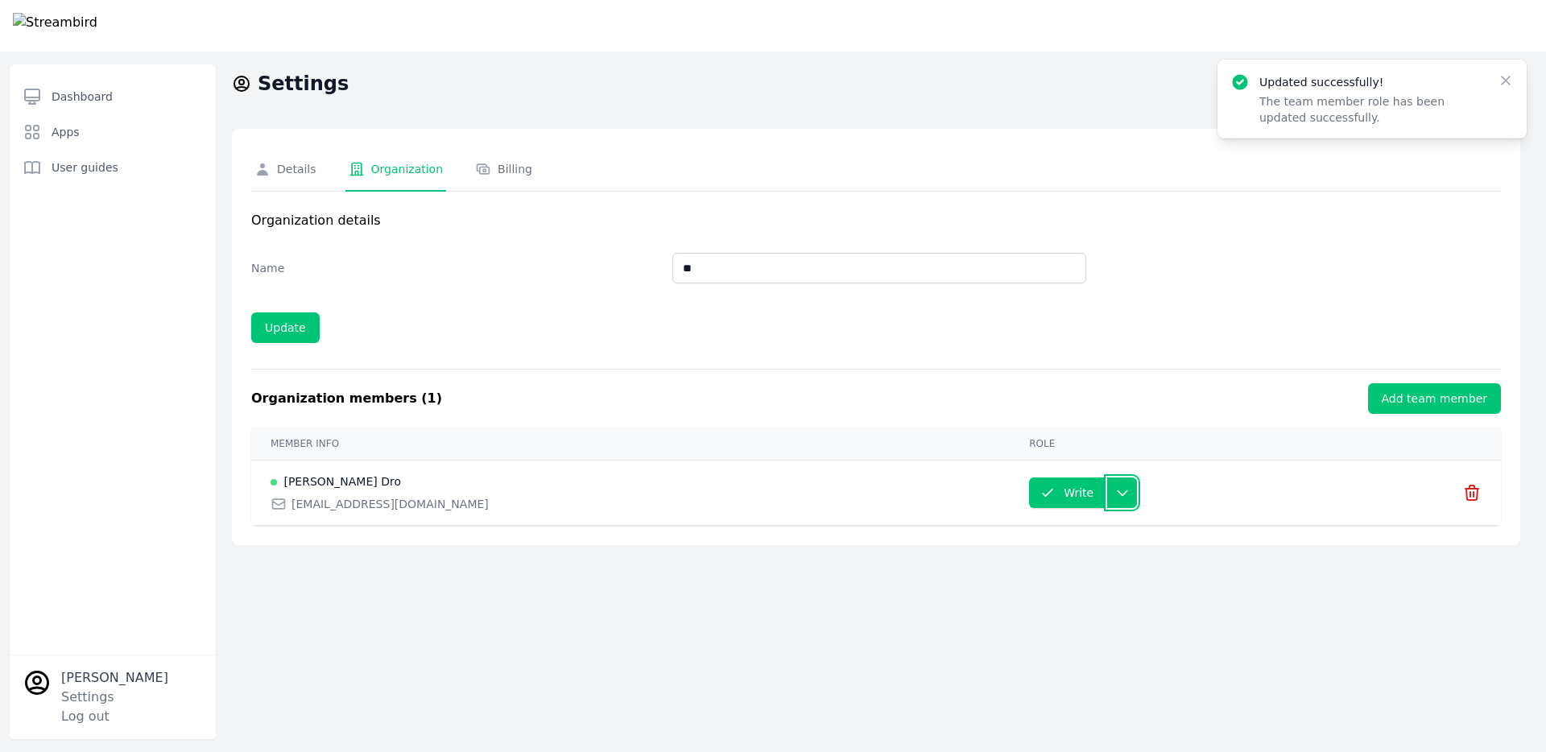
click at [1115, 500] on icon "button" at bounding box center [1123, 493] width 16 height 16
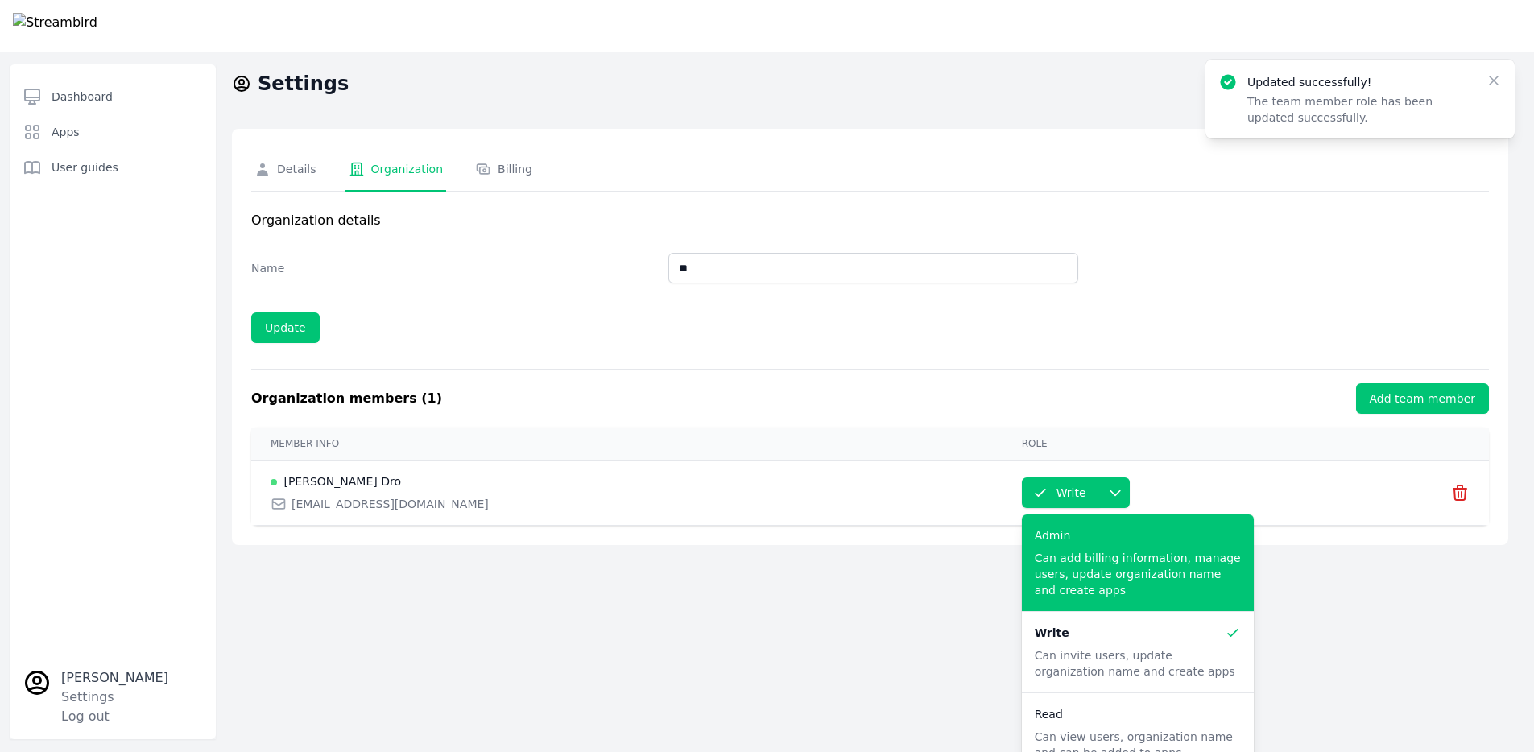
click at [1039, 558] on p "Can add billing information, manage users, update organization name and create …" at bounding box center [1138, 574] width 206 height 48
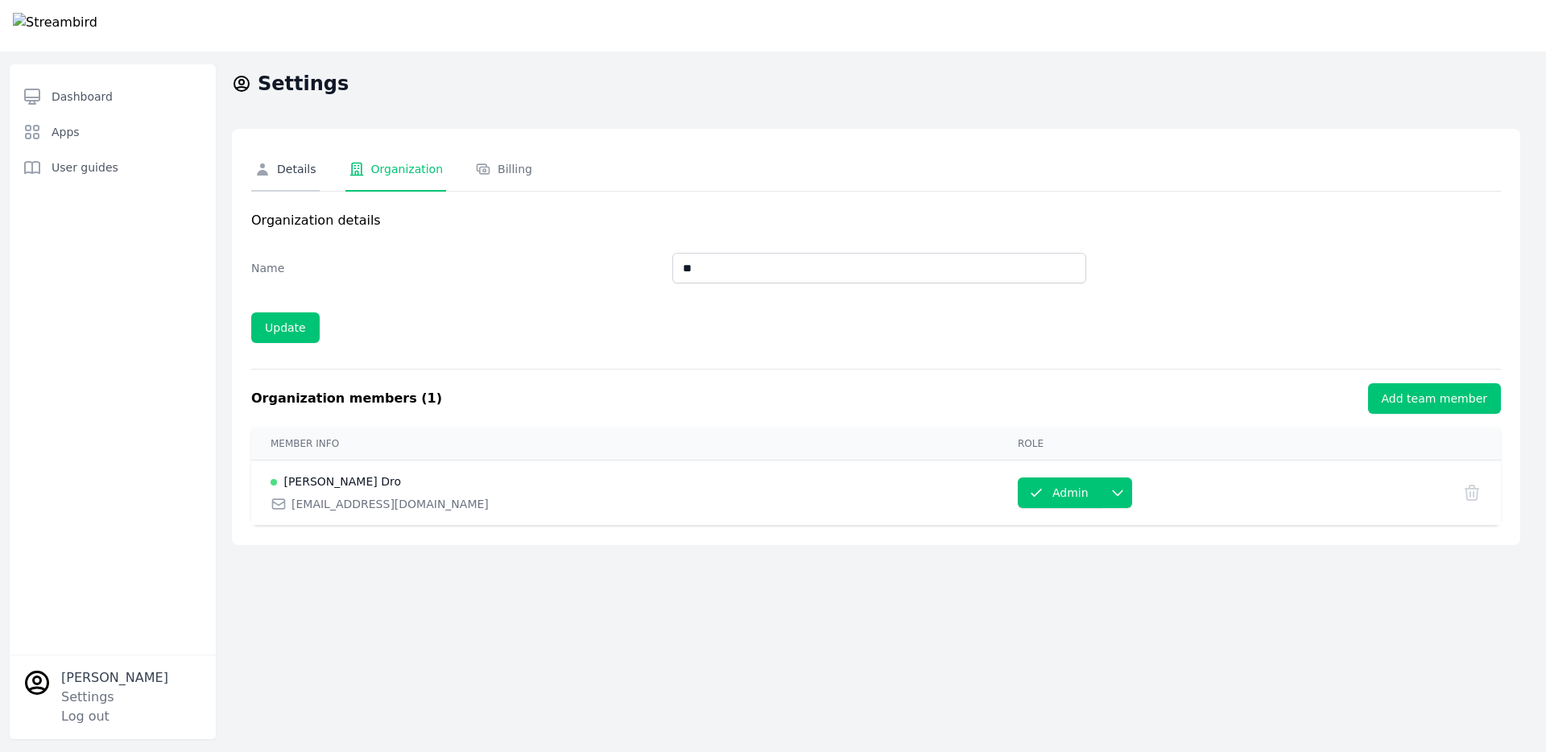
click at [297, 188] on link "Details" at bounding box center [285, 169] width 68 height 43
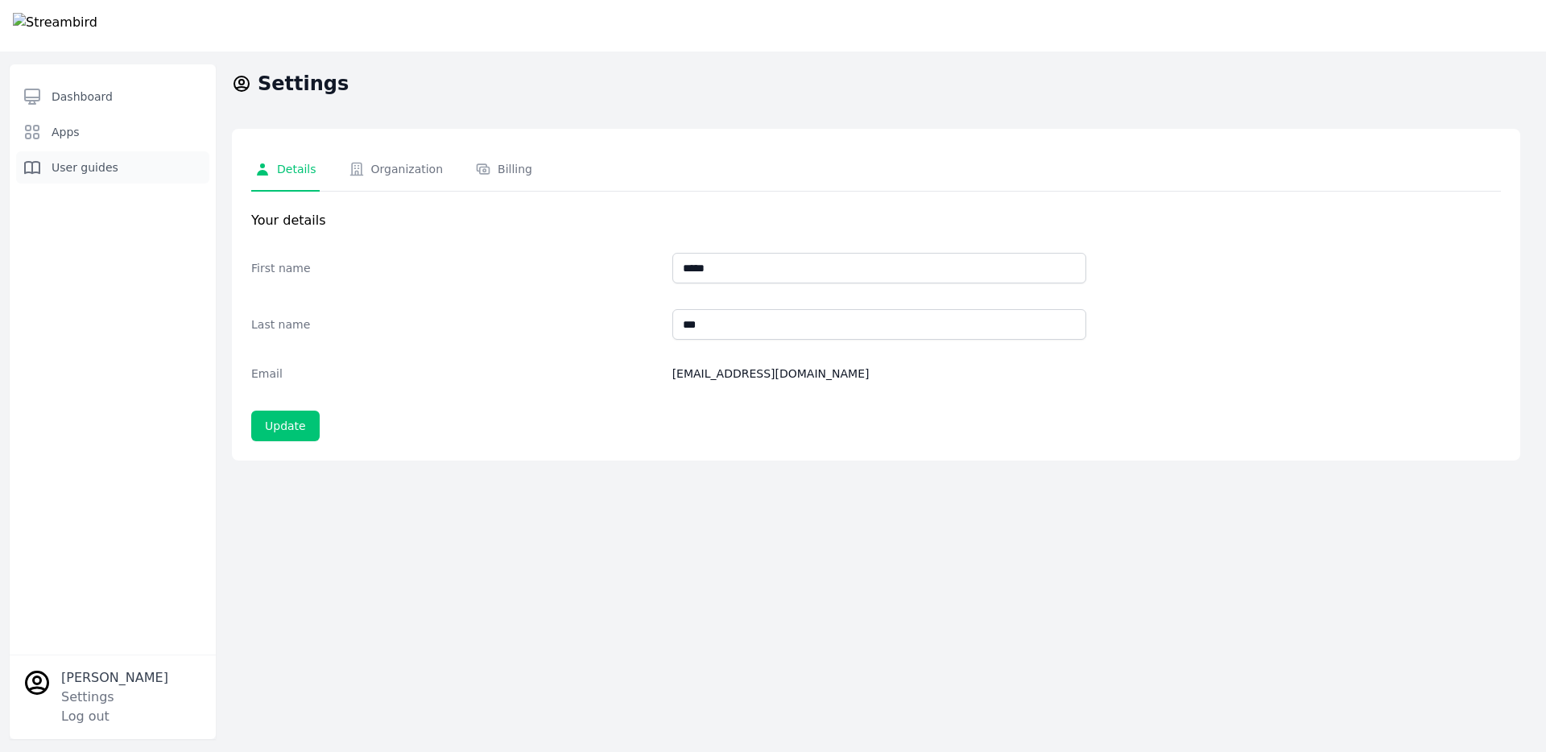
click at [118, 157] on link "User guides" at bounding box center [112, 167] width 193 height 32
click at [108, 97] on span "Dashboard" at bounding box center [82, 97] width 61 height 16
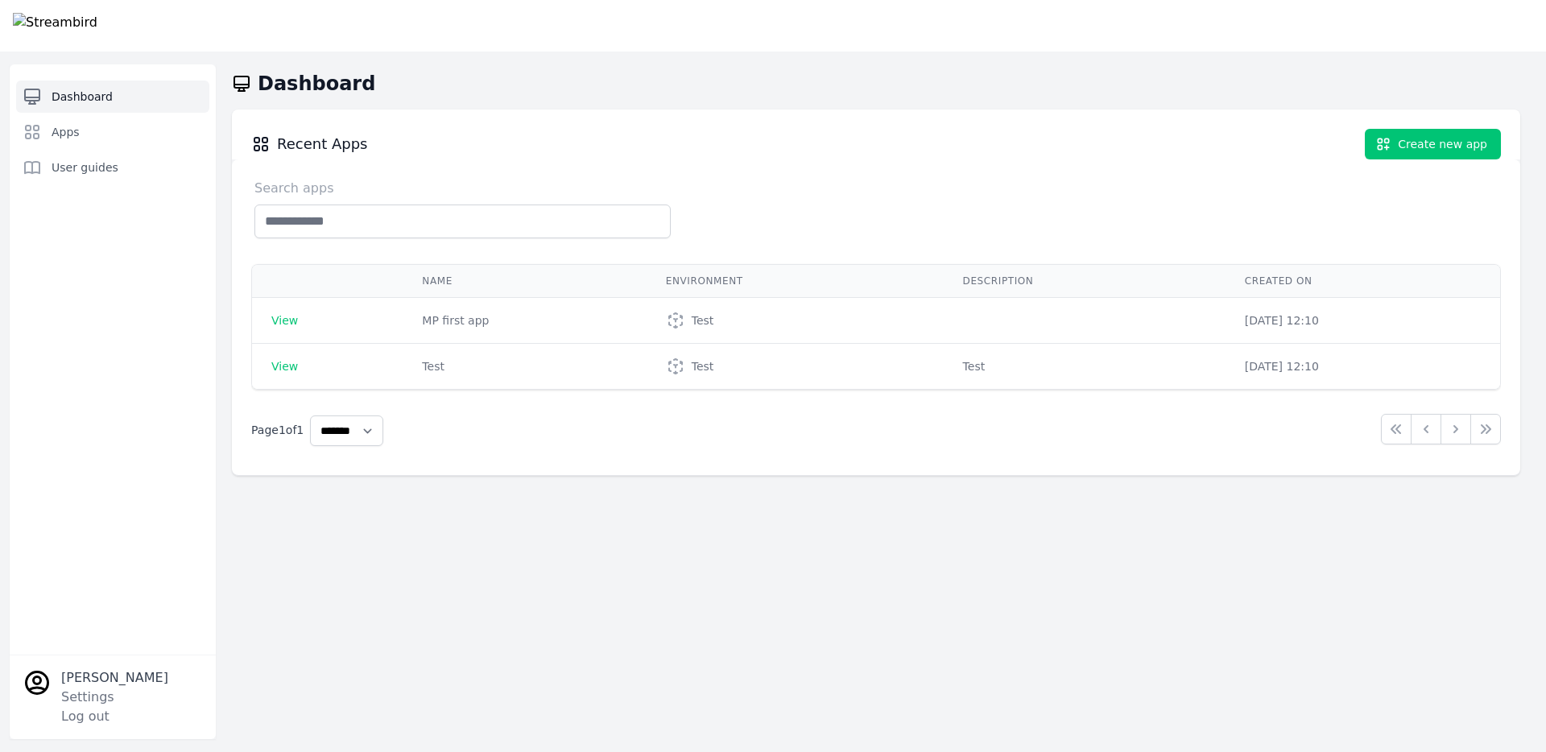
click at [59, 18] on img at bounding box center [55, 26] width 85 height 26
